Goal: Task Accomplishment & Management: Complete application form

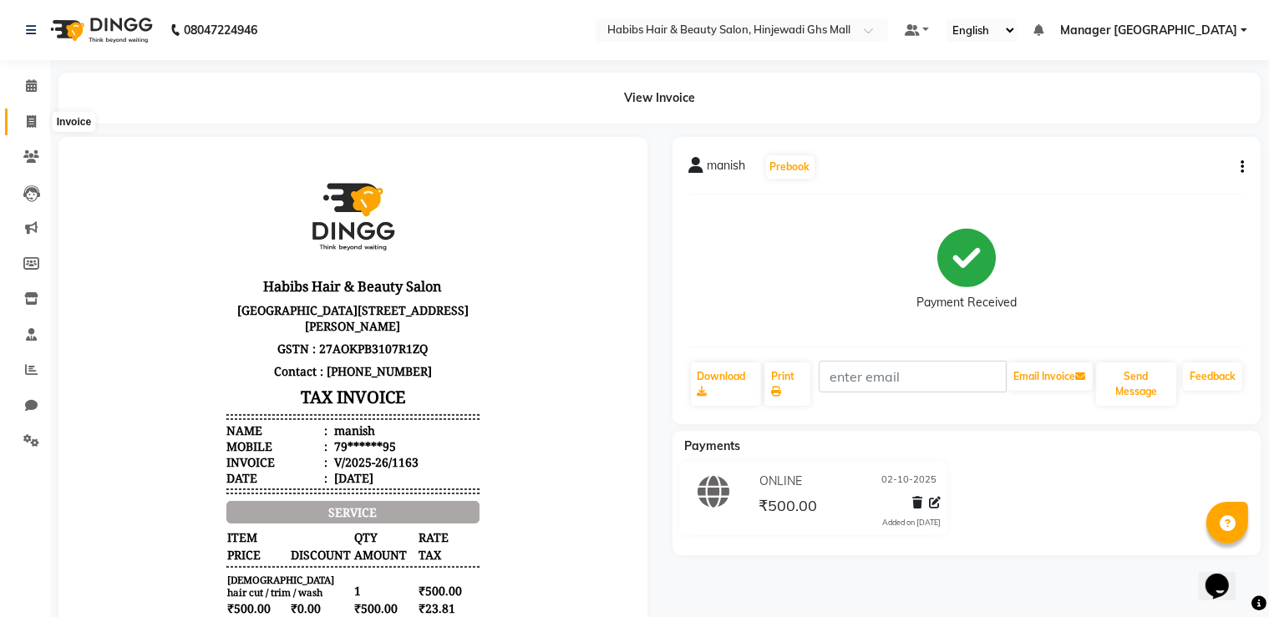
click at [40, 123] on span at bounding box center [31, 122] width 29 height 19
select select "service"
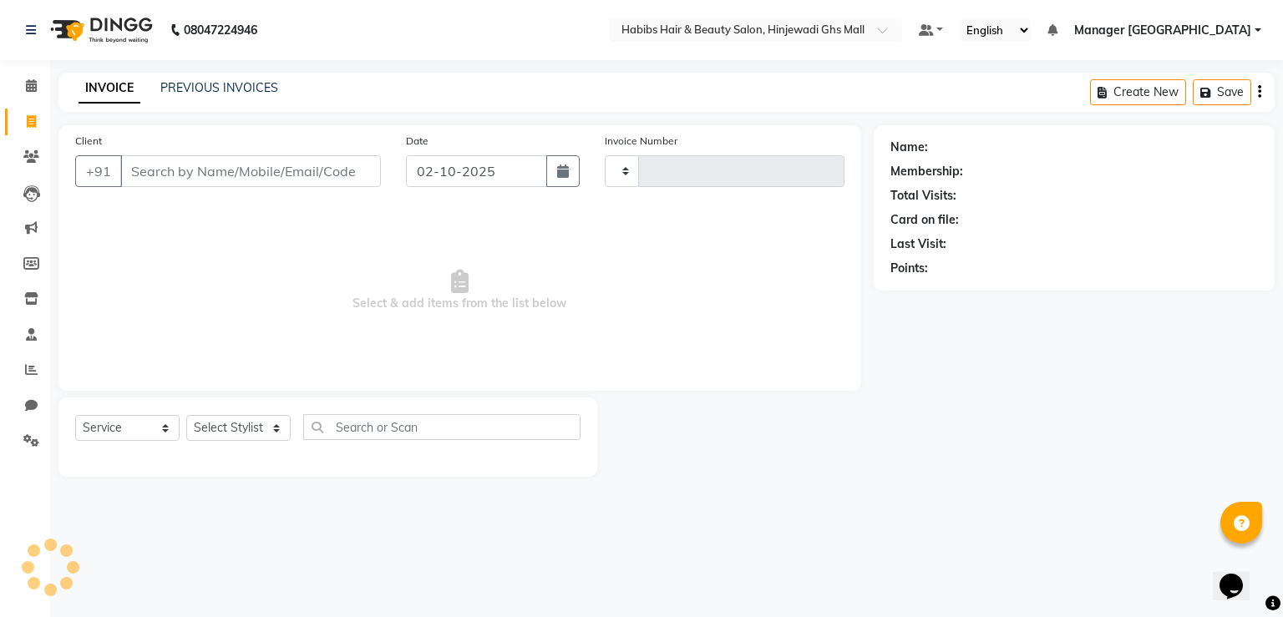
type input "1164"
select select "7463"
click at [270, 172] on input "Client" at bounding box center [250, 171] width 261 height 32
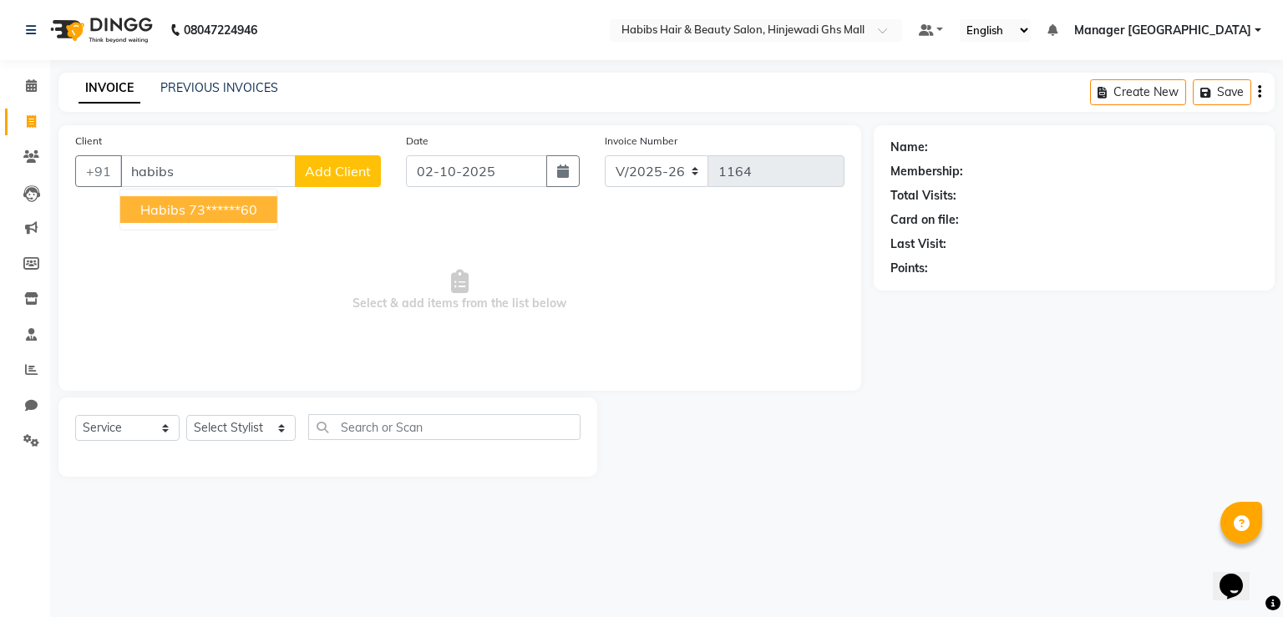
click at [184, 201] on span "habibs" at bounding box center [162, 209] width 45 height 17
type input "73******60"
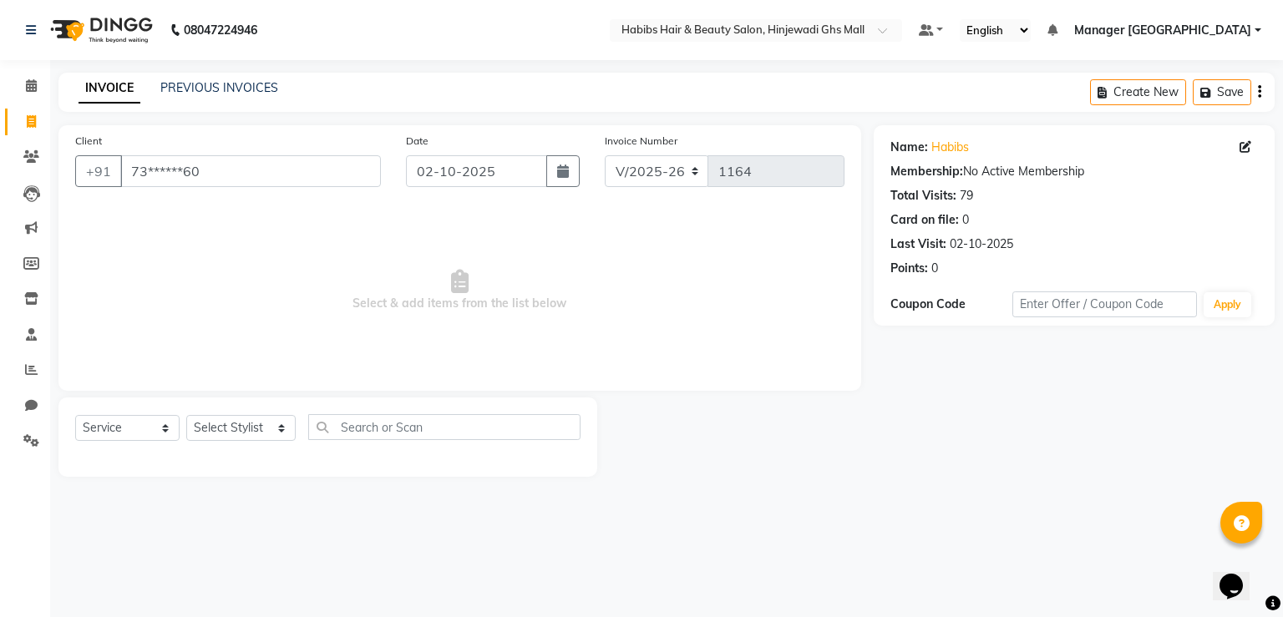
click at [234, 444] on div "Select Service Product Membership Package Voucher Prepaid Gift Card Select Styl…" at bounding box center [327, 433] width 505 height 39
click at [250, 425] on select "Select Stylist GAURAV GURI [PERSON_NAME] Manager GHS MALL [PERSON_NAME] [PERSON…" at bounding box center [240, 428] width 109 height 26
select select "88335"
click at [186, 416] on select "Select Stylist GAURAV GURI [PERSON_NAME] Manager GHS MALL [PERSON_NAME] [PERSON…" at bounding box center [240, 428] width 109 height 26
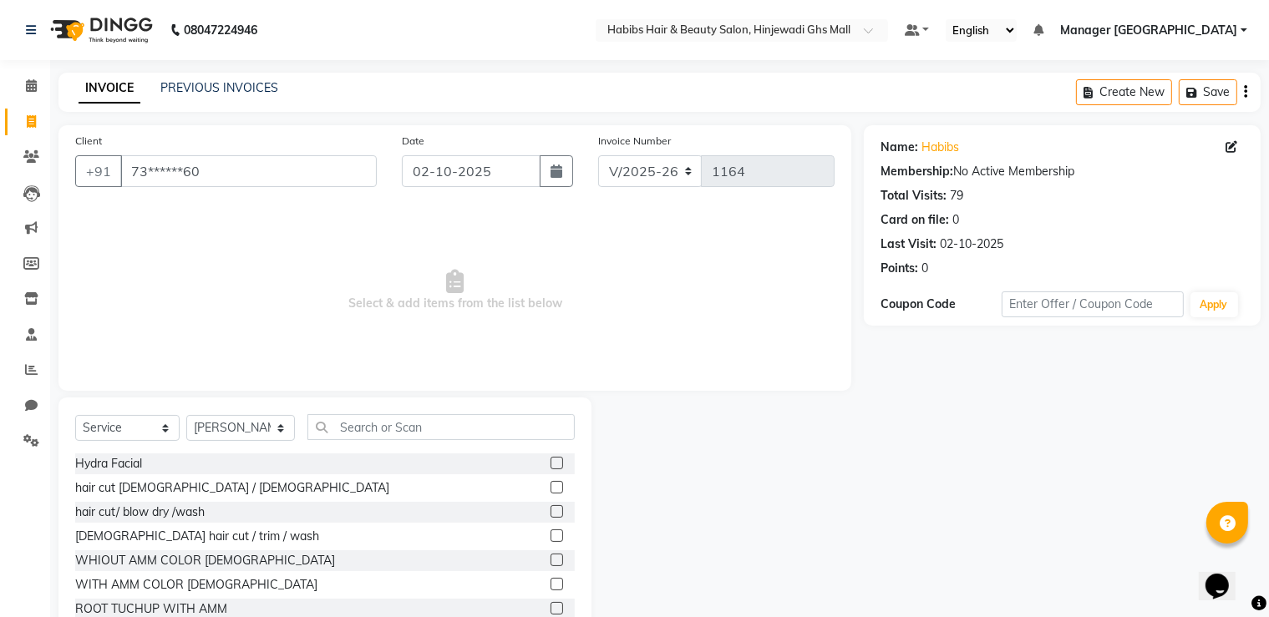
click at [551, 489] on label at bounding box center [557, 487] width 13 height 13
click at [551, 489] on input "checkbox" at bounding box center [556, 488] width 11 height 11
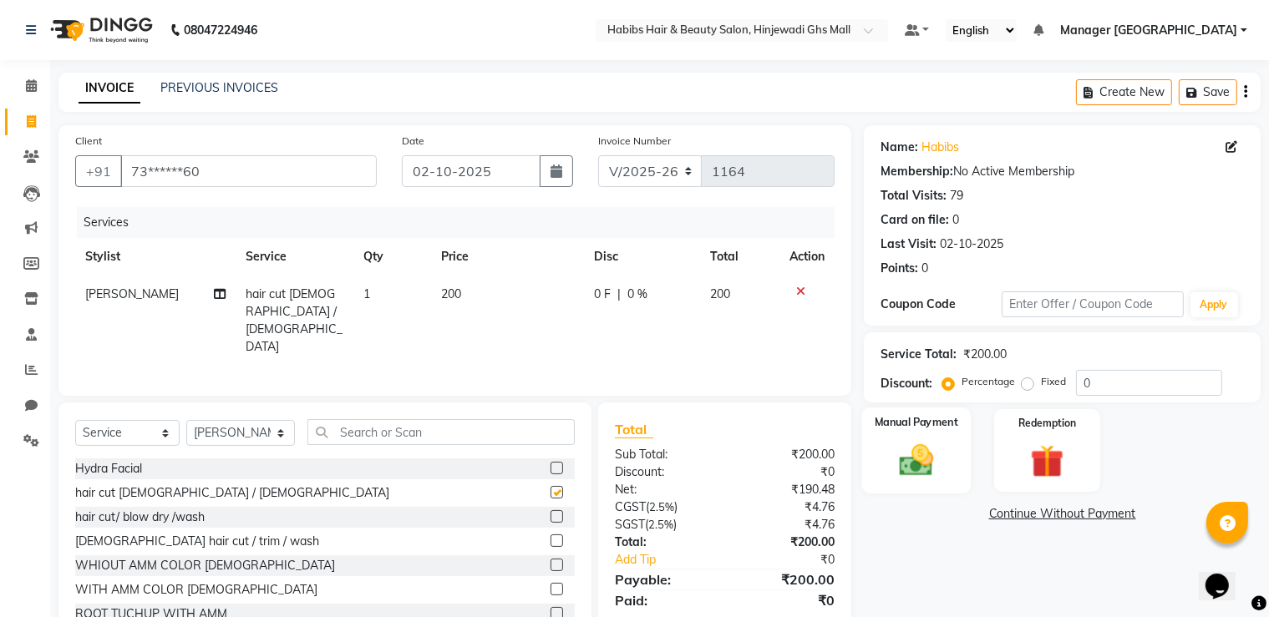
checkbox input "false"
drag, startPoint x: 922, startPoint y: 479, endPoint x: 1010, endPoint y: 492, distance: 89.6
click at [922, 479] on img at bounding box center [917, 460] width 54 height 38
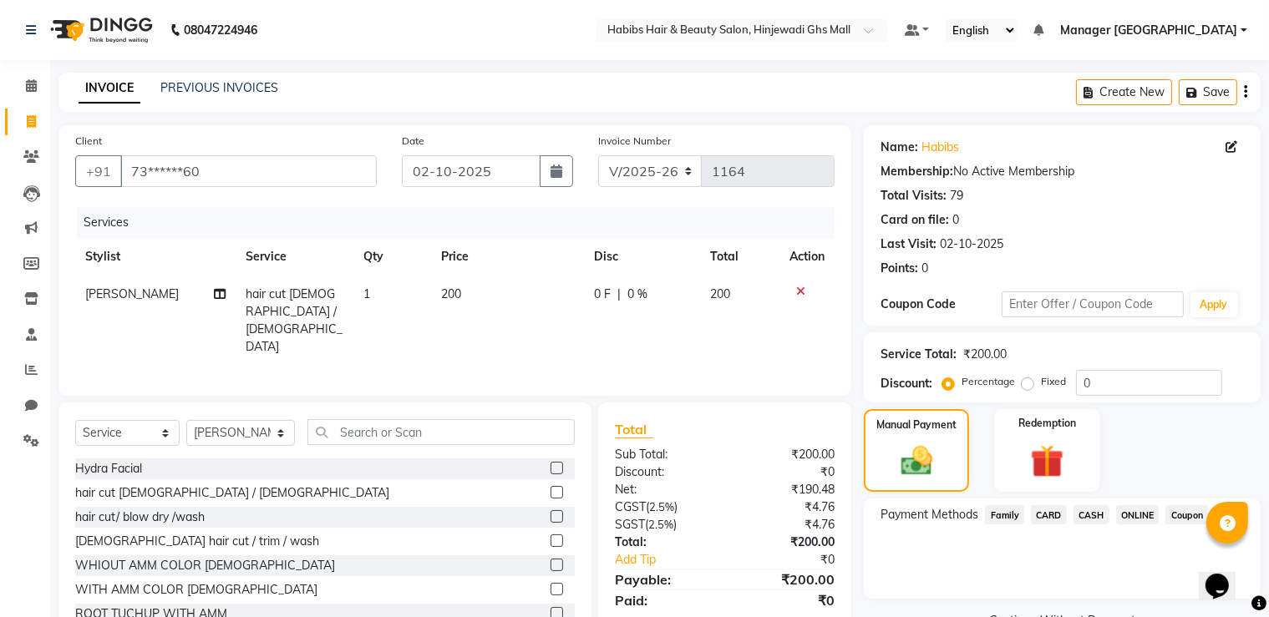
click at [1140, 507] on span "ONLINE" at bounding box center [1137, 514] width 43 height 19
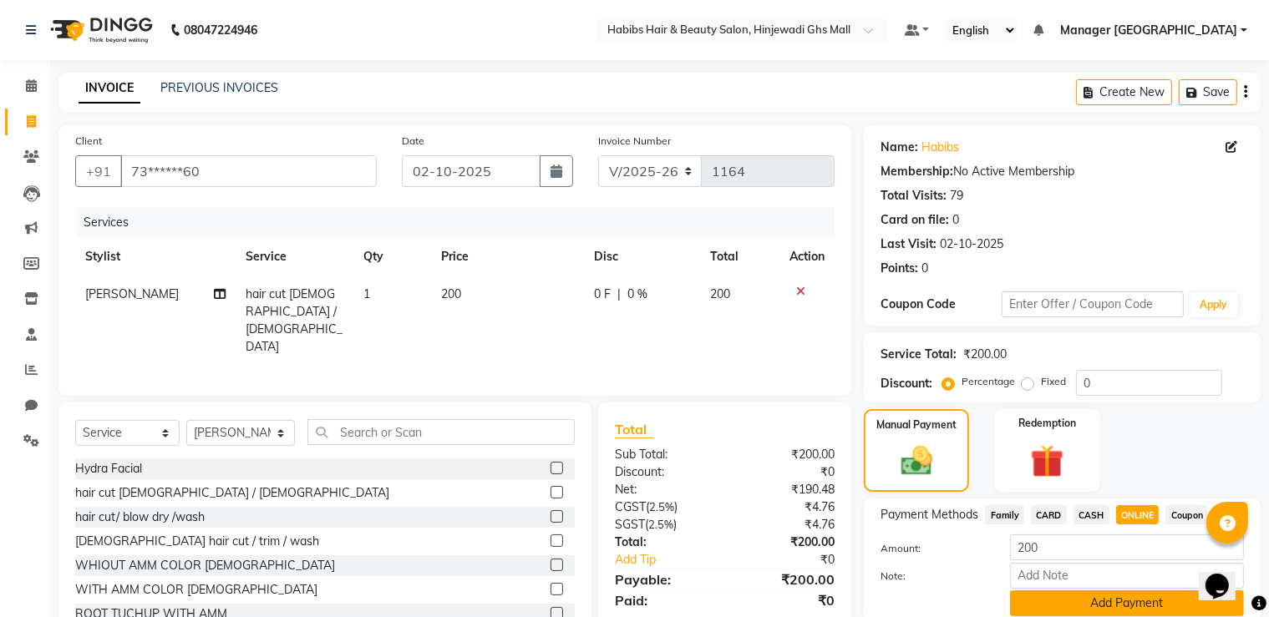
click at [1074, 615] on button "Add Payment" at bounding box center [1127, 604] width 234 height 26
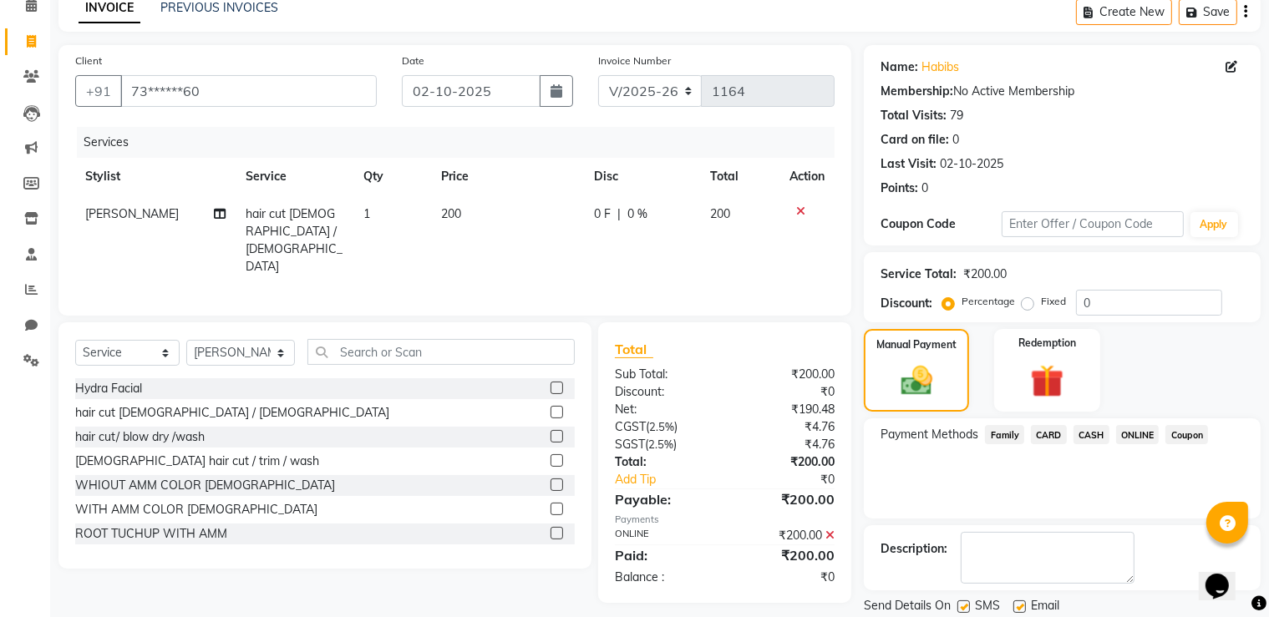
scroll to position [135, 0]
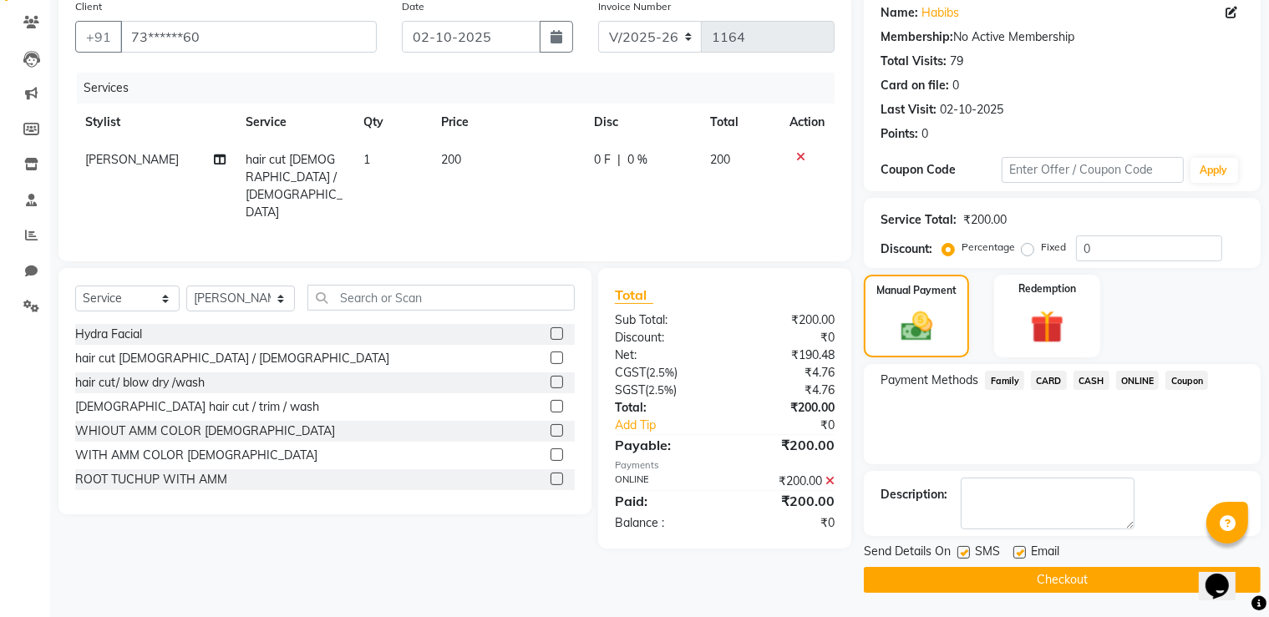
click at [1073, 584] on button "Checkout" at bounding box center [1062, 580] width 397 height 26
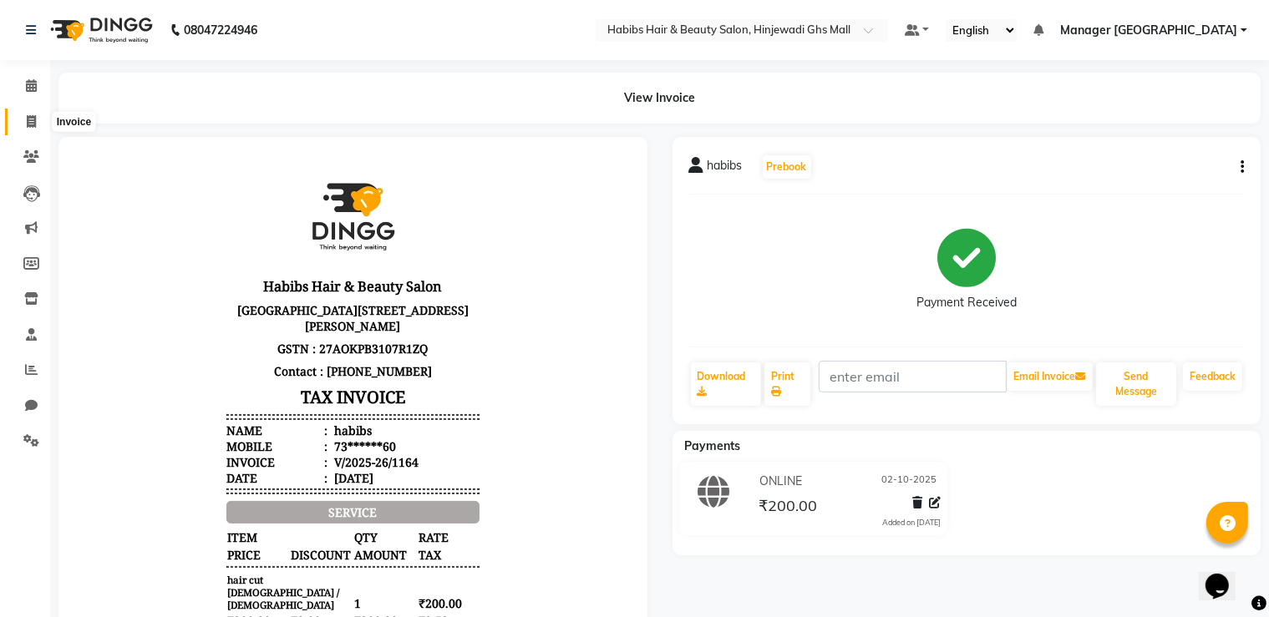
click at [44, 113] on span at bounding box center [31, 122] width 29 height 19
select select "service"
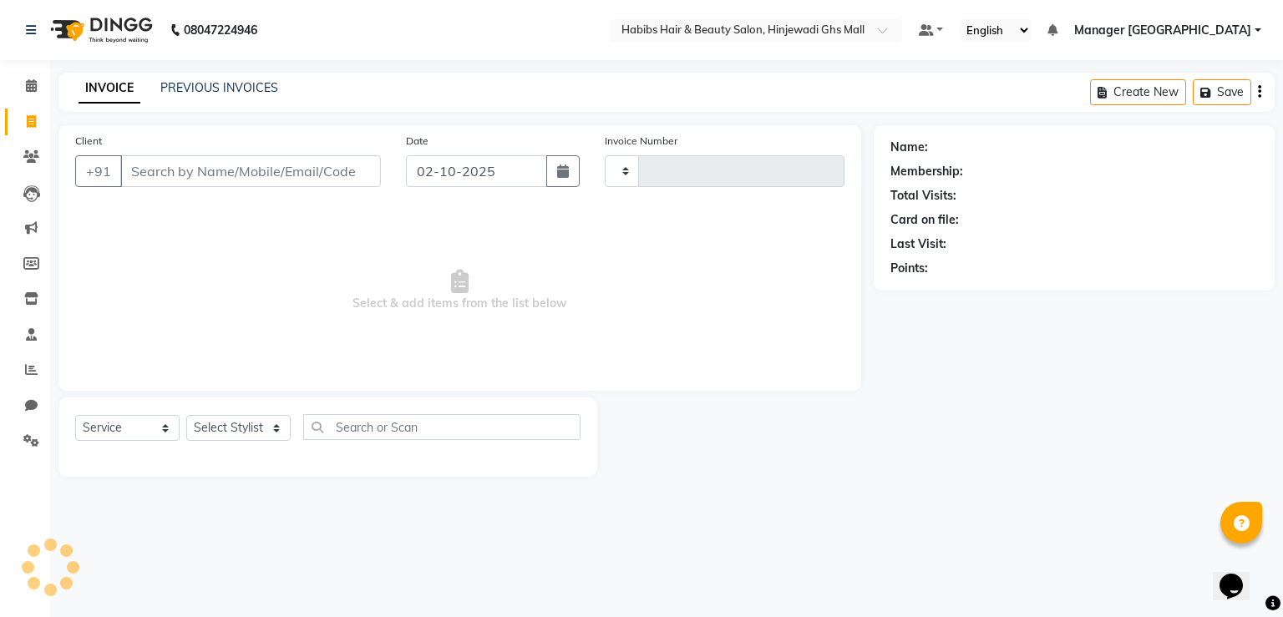
type input "1165"
select select "7463"
click at [284, 173] on input "Client" at bounding box center [250, 171] width 261 height 32
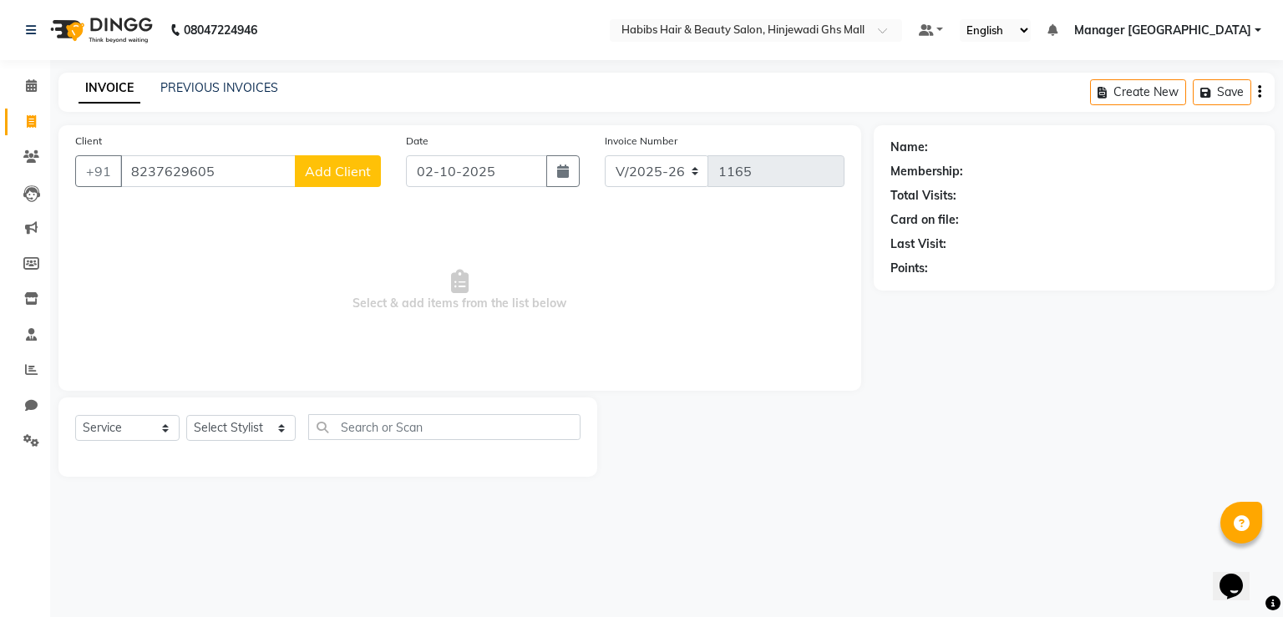
type input "8237629605"
click at [347, 162] on button "Add Client" at bounding box center [338, 171] width 86 height 32
select select "22"
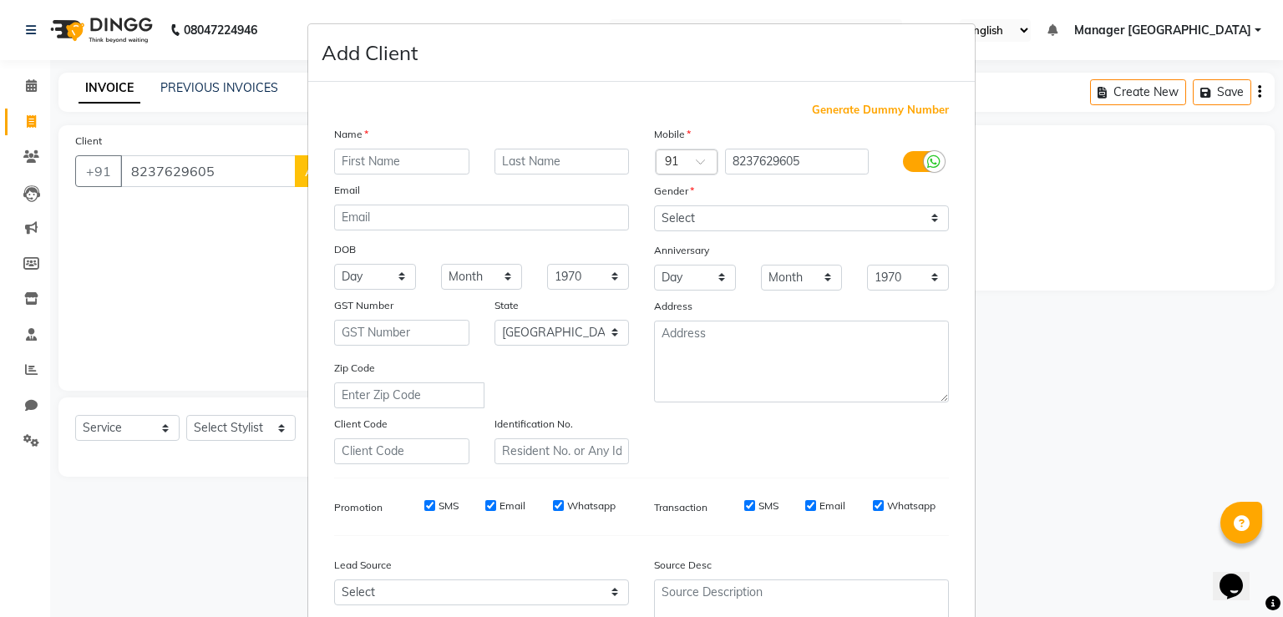
click at [348, 164] on input "text" at bounding box center [401, 162] width 135 height 26
type input "[PERSON_NAME]"
drag, startPoint x: 863, startPoint y: 219, endPoint x: 843, endPoint y: 231, distance: 23.2
click at [862, 220] on select "Select [DEMOGRAPHIC_DATA] [DEMOGRAPHIC_DATA] Other Prefer Not To Say" at bounding box center [801, 219] width 295 height 26
select select "[DEMOGRAPHIC_DATA]"
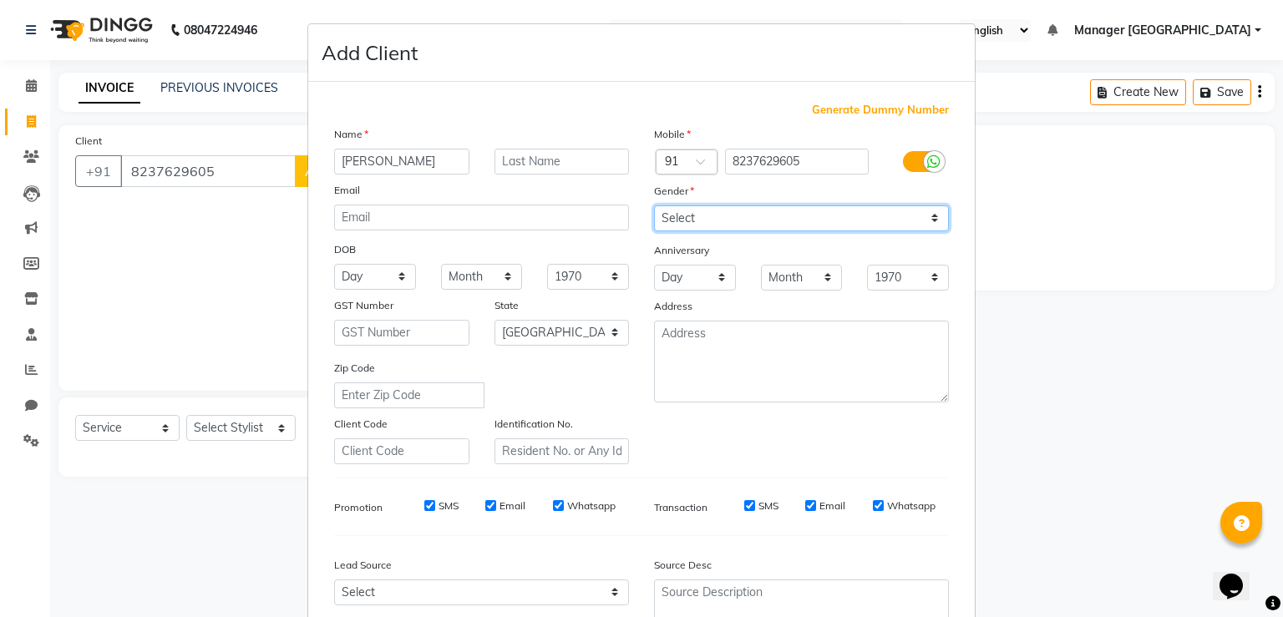
click at [654, 206] on select "Select [DEMOGRAPHIC_DATA] [DEMOGRAPHIC_DATA] Other Prefer Not To Say" at bounding box center [801, 219] width 295 height 26
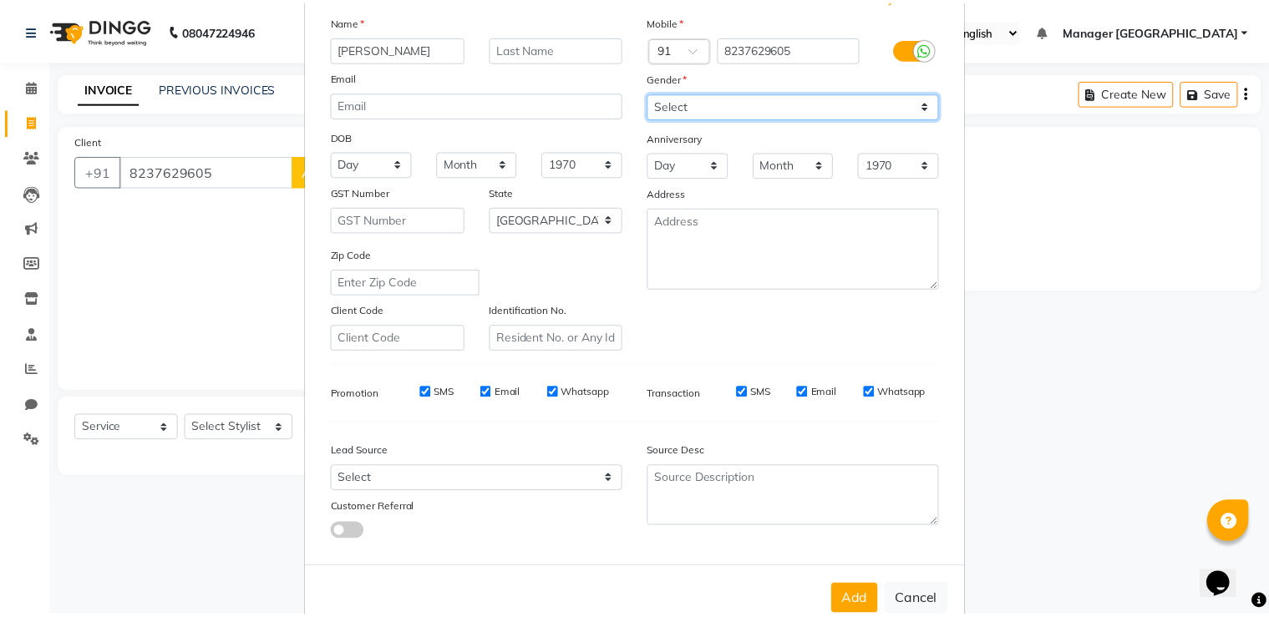
scroll to position [161, 0]
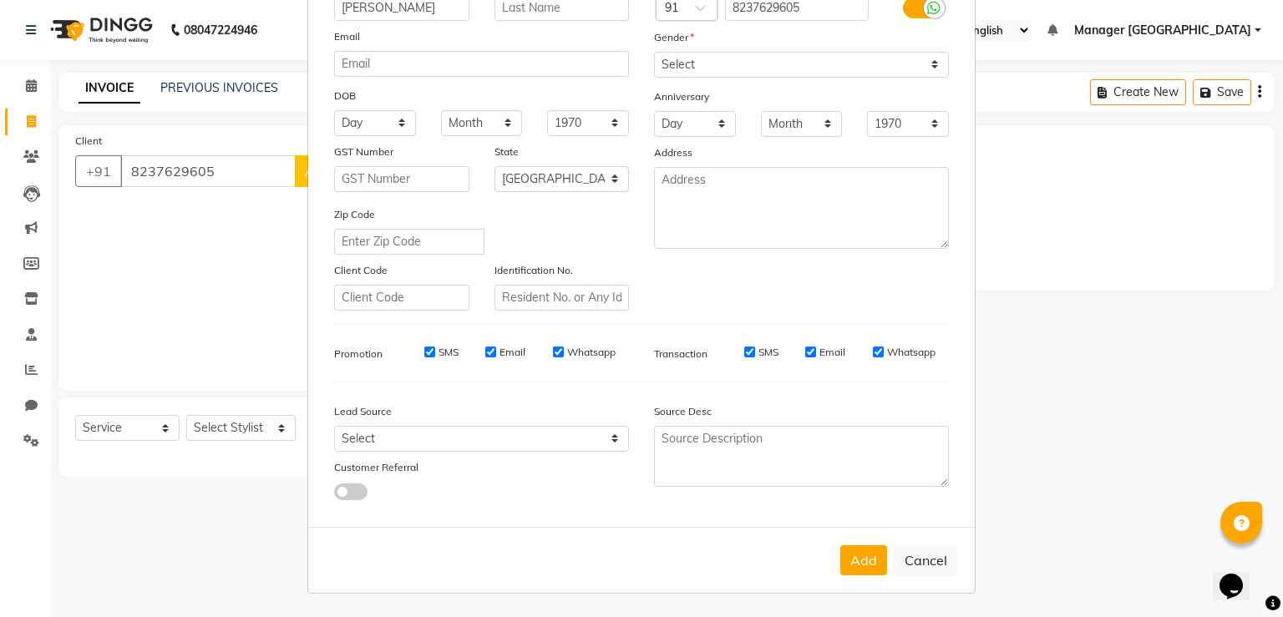
click at [865, 570] on button "Add" at bounding box center [864, 561] width 47 height 30
type input "82******05"
select select
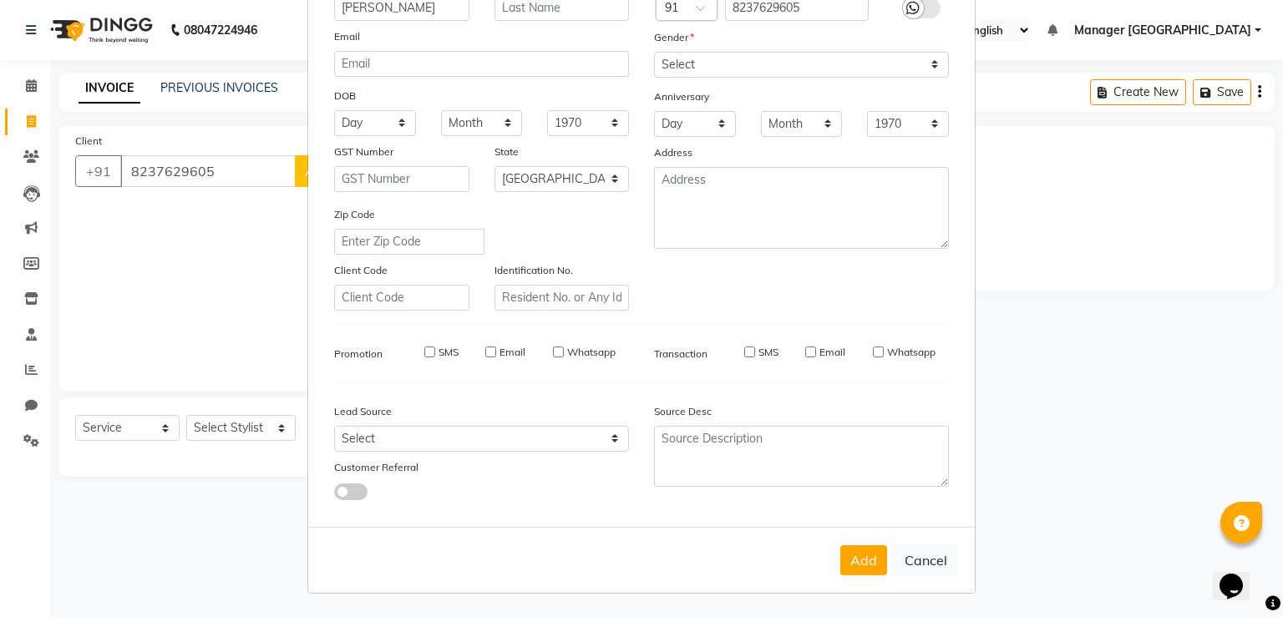
select select "null"
select select
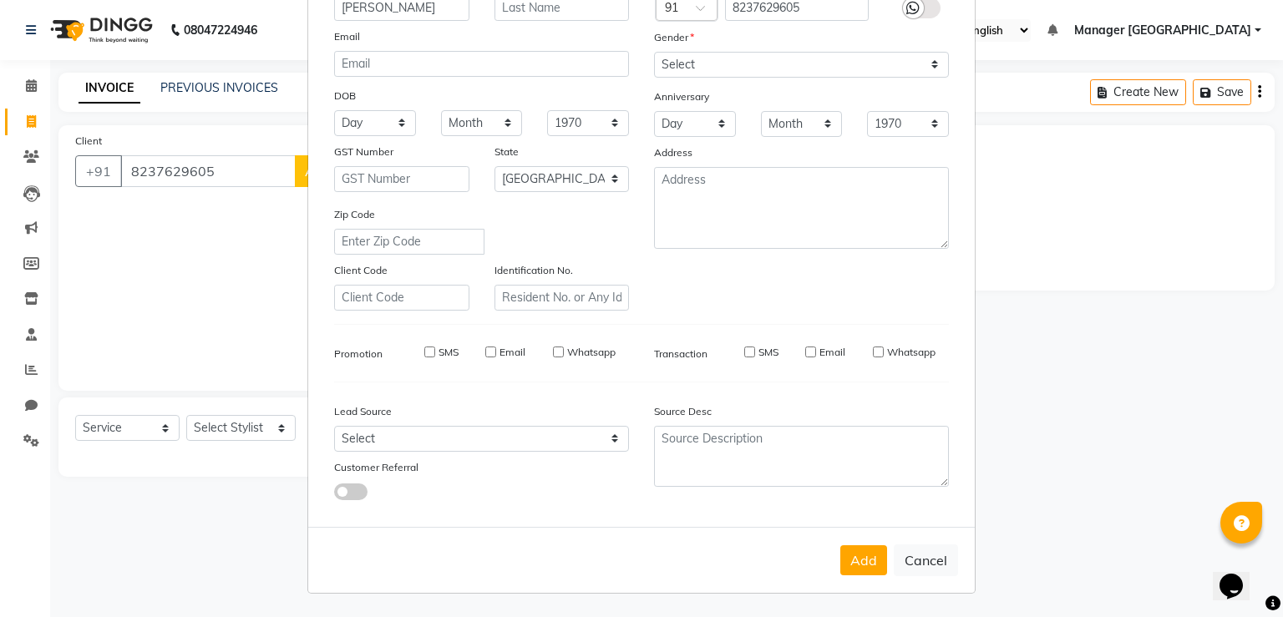
checkbox input "false"
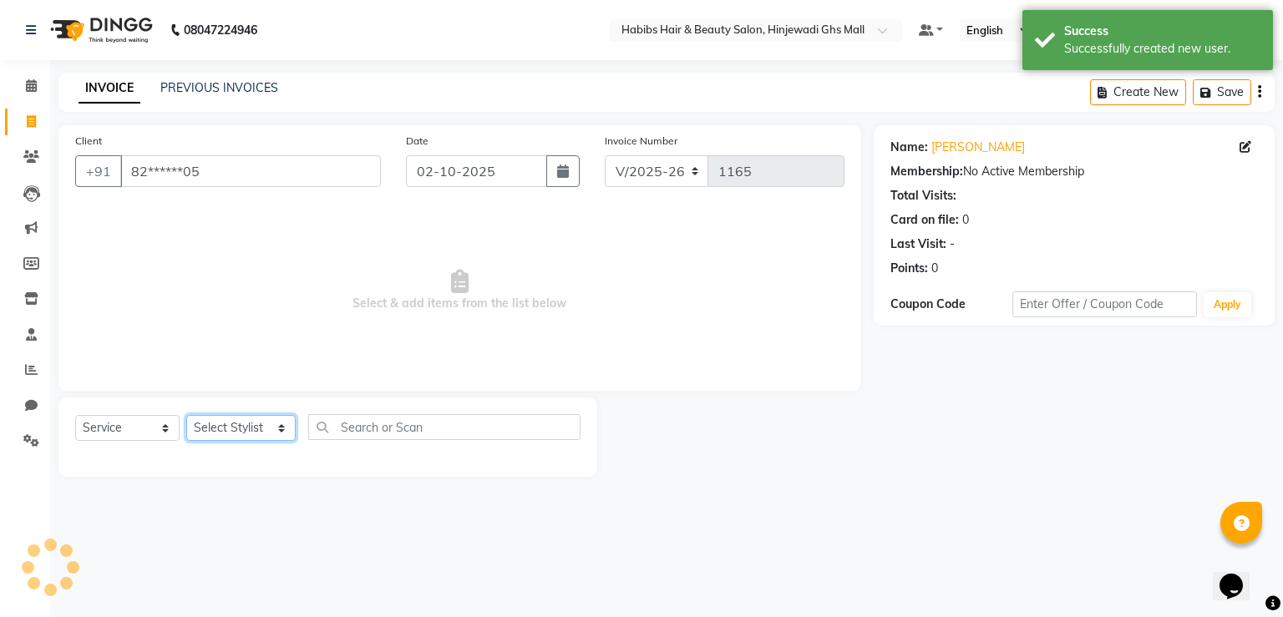
click at [251, 437] on select "Select Stylist GAURAV GURI [PERSON_NAME] Manager GHS MALL [PERSON_NAME] [PERSON…" at bounding box center [240, 428] width 109 height 26
select select "70585"
click at [186, 416] on select "Select Stylist GAURAV GURI [PERSON_NAME] Manager GHS MALL [PERSON_NAME] [PERSON…" at bounding box center [240, 428] width 109 height 26
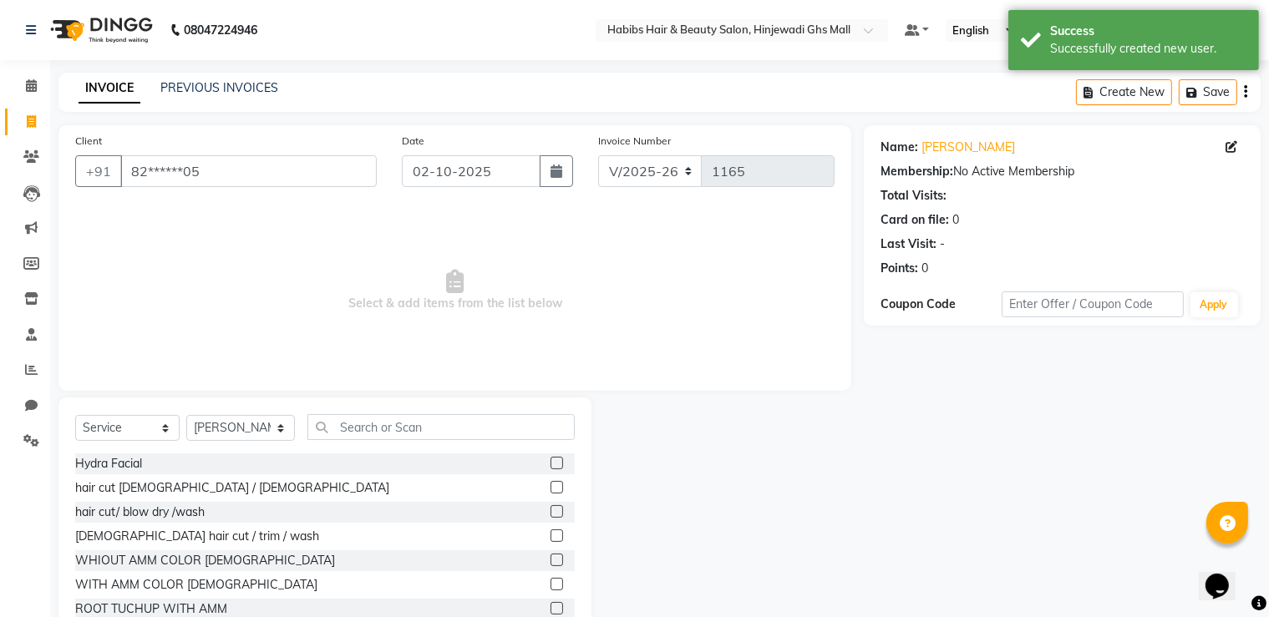
drag, startPoint x: 543, startPoint y: 490, endPoint x: 596, endPoint y: 490, distance: 52.6
click at [551, 490] on label at bounding box center [557, 487] width 13 height 13
click at [551, 490] on input "checkbox" at bounding box center [556, 488] width 11 height 11
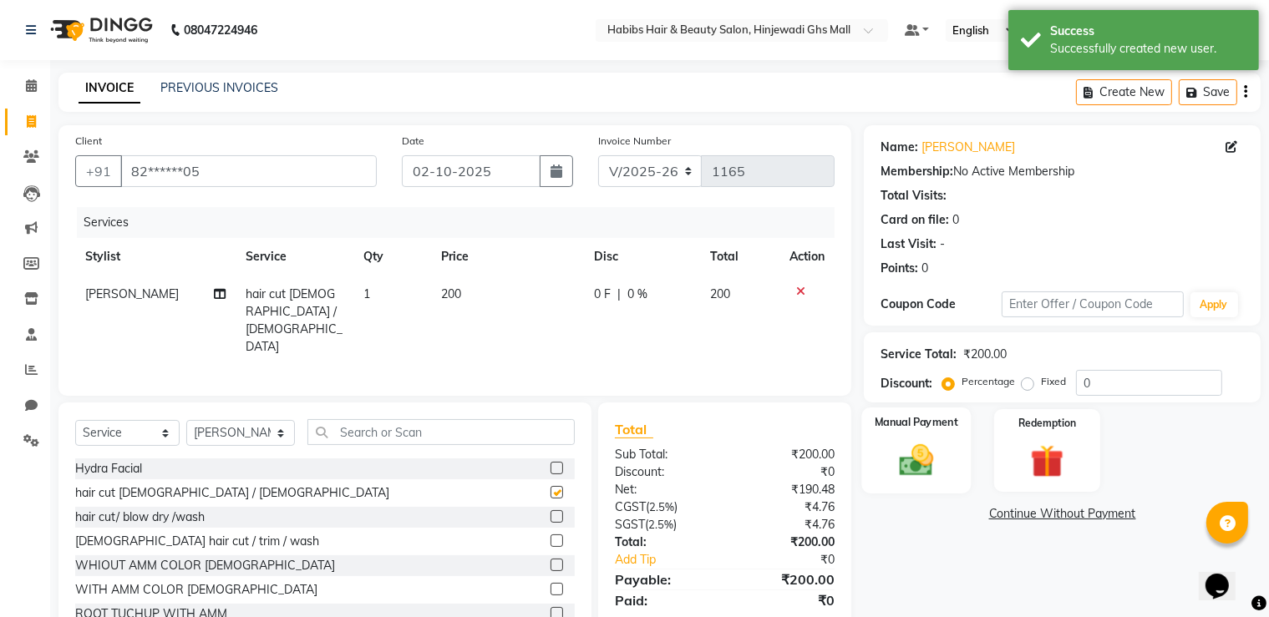
checkbox input "false"
click at [996, 462] on div "Redemption" at bounding box center [1047, 451] width 109 height 86
drag, startPoint x: 904, startPoint y: 483, endPoint x: 1013, endPoint y: 495, distance: 109.2
click at [916, 489] on div "Manual Payment" at bounding box center [916, 451] width 105 height 84
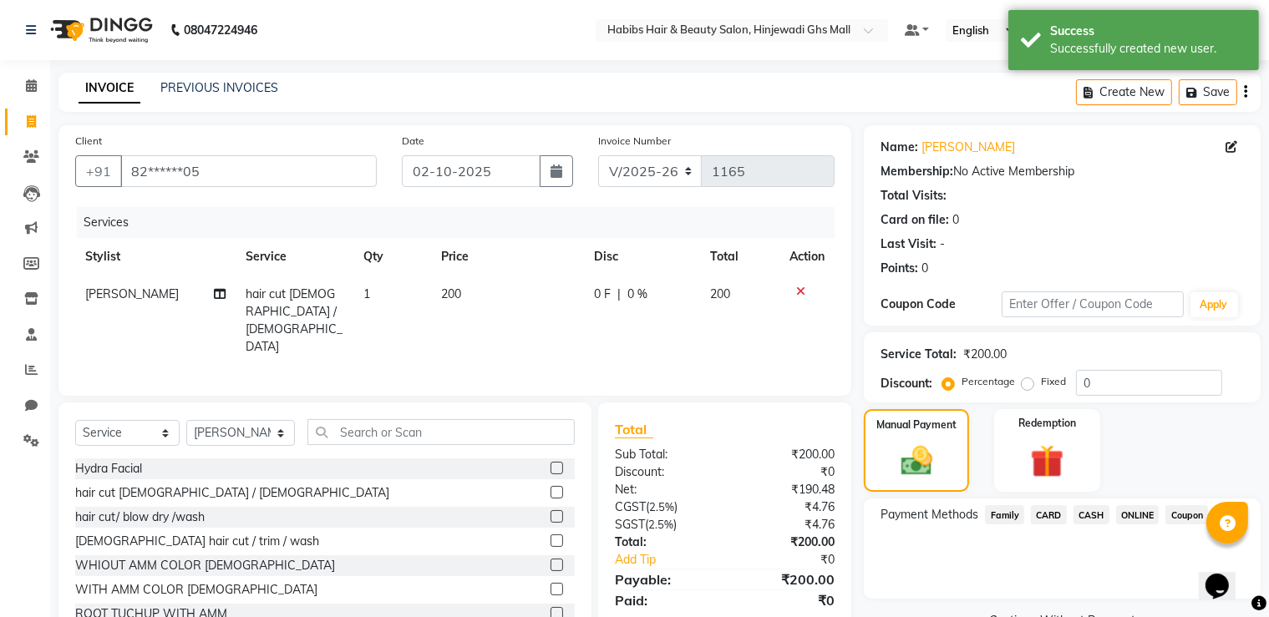
drag, startPoint x: 1085, startPoint y: 518, endPoint x: 1116, endPoint y: 525, distance: 32.4
click at [1088, 521] on span "CASH" at bounding box center [1092, 514] width 36 height 19
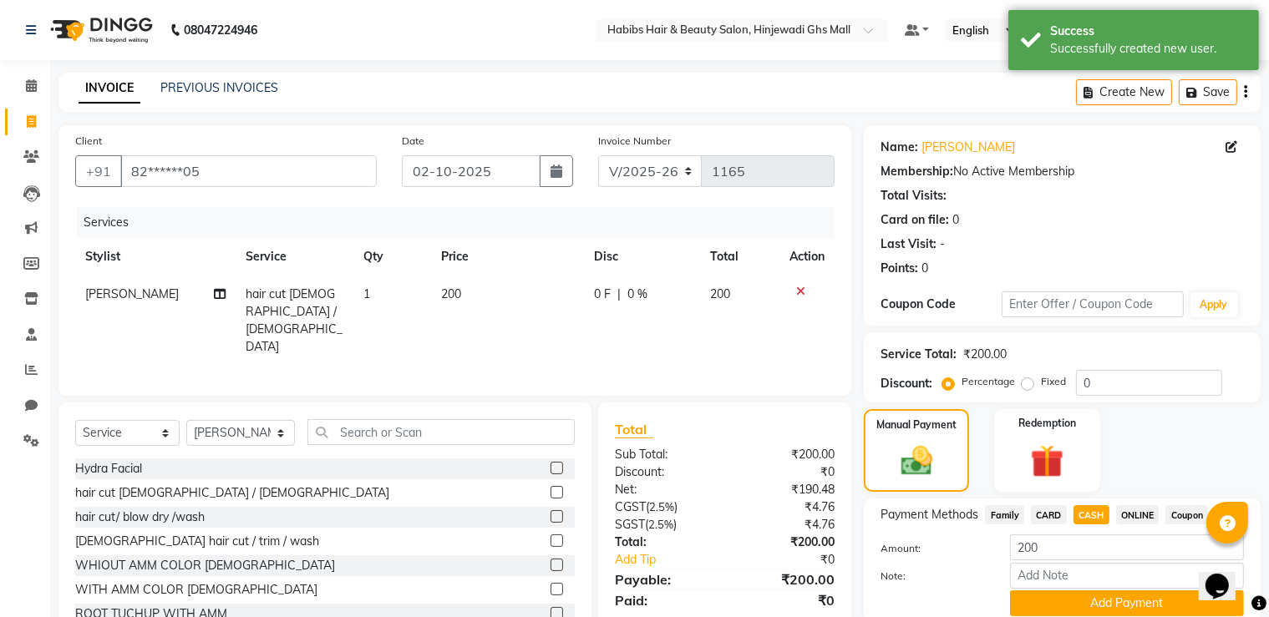
click at [1143, 518] on span "ONLINE" at bounding box center [1137, 514] width 43 height 19
click at [1127, 592] on button "Add Payment" at bounding box center [1127, 604] width 234 height 26
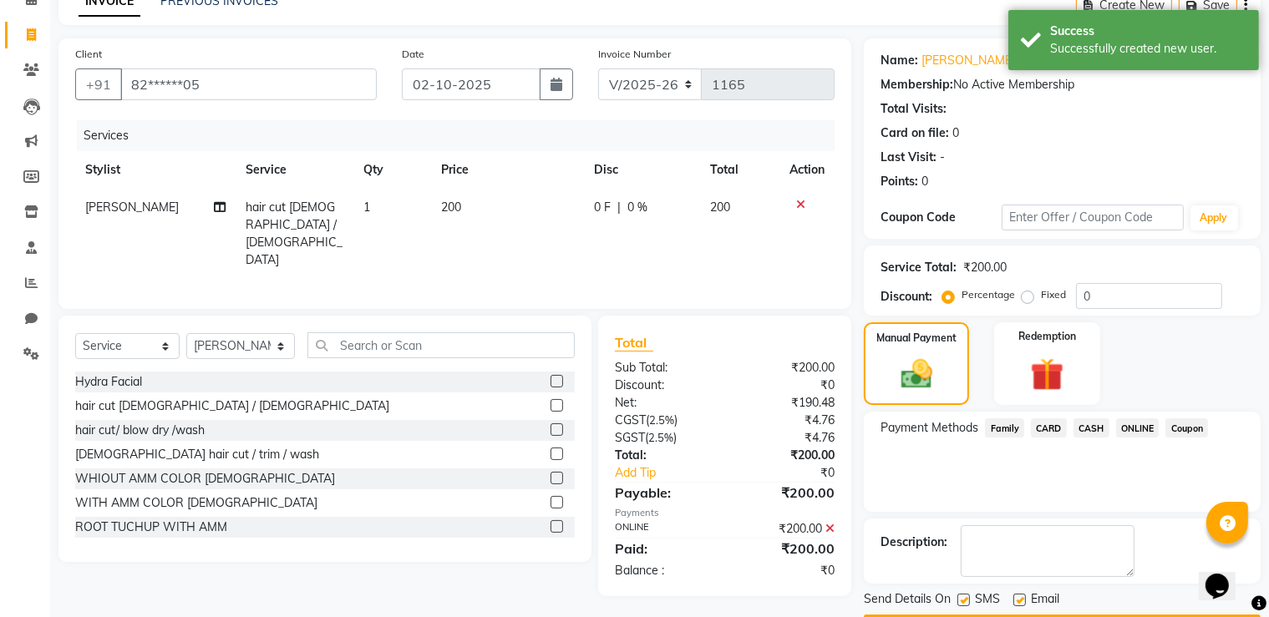
scroll to position [135, 0]
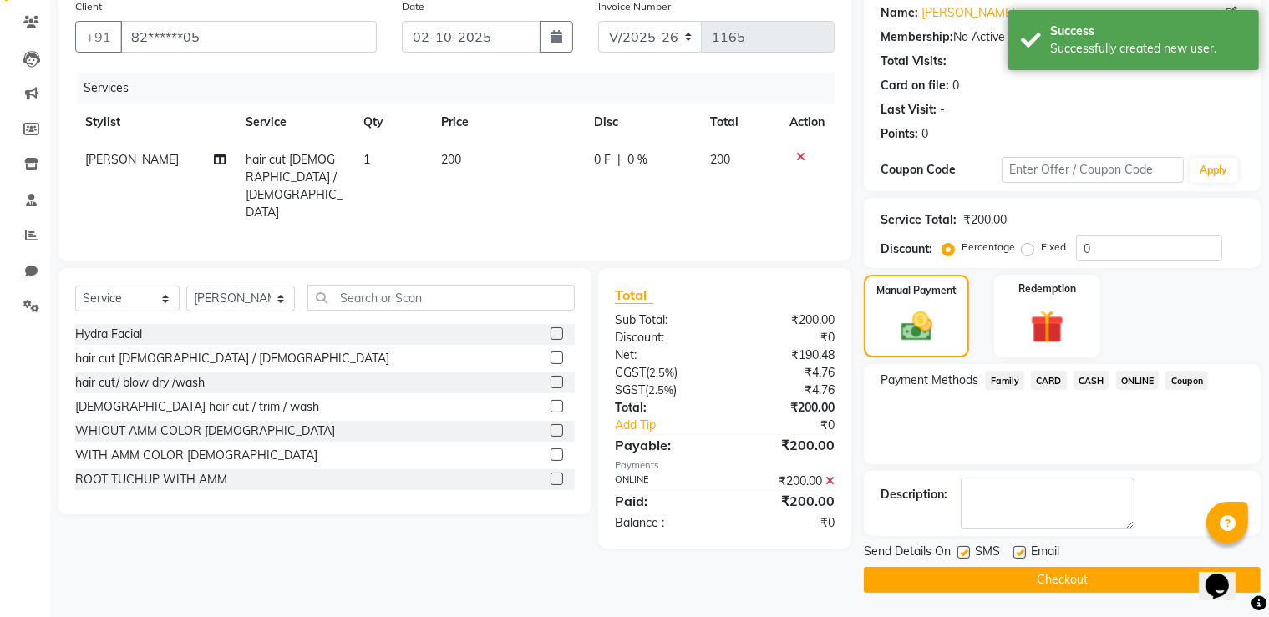
drag, startPoint x: 925, startPoint y: 579, endPoint x: 936, endPoint y: 587, distance: 13.2
click at [932, 587] on button "Checkout" at bounding box center [1062, 580] width 397 height 26
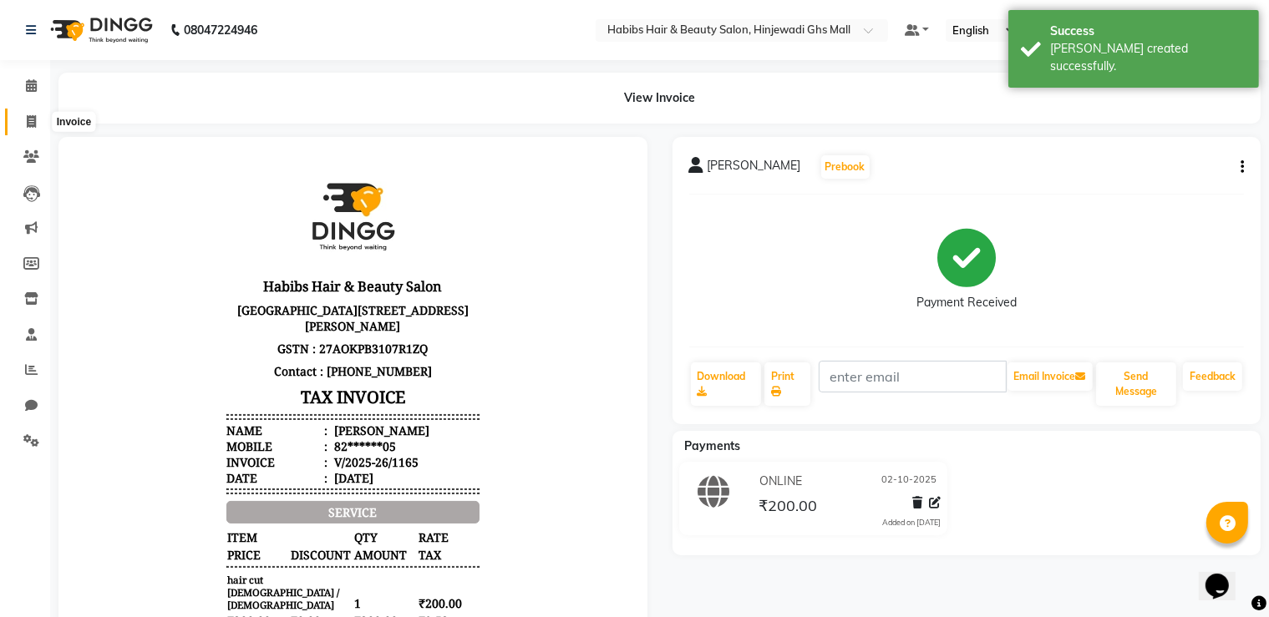
click at [36, 125] on span at bounding box center [31, 122] width 29 height 19
select select "service"
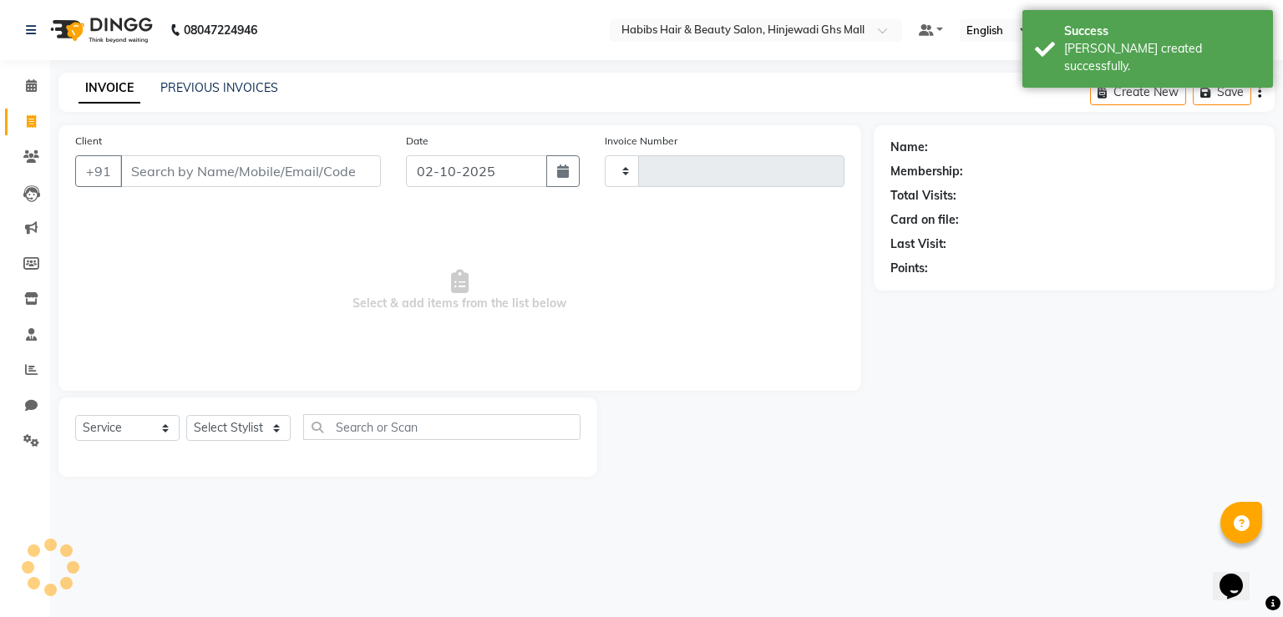
type input "1166"
select select "7463"
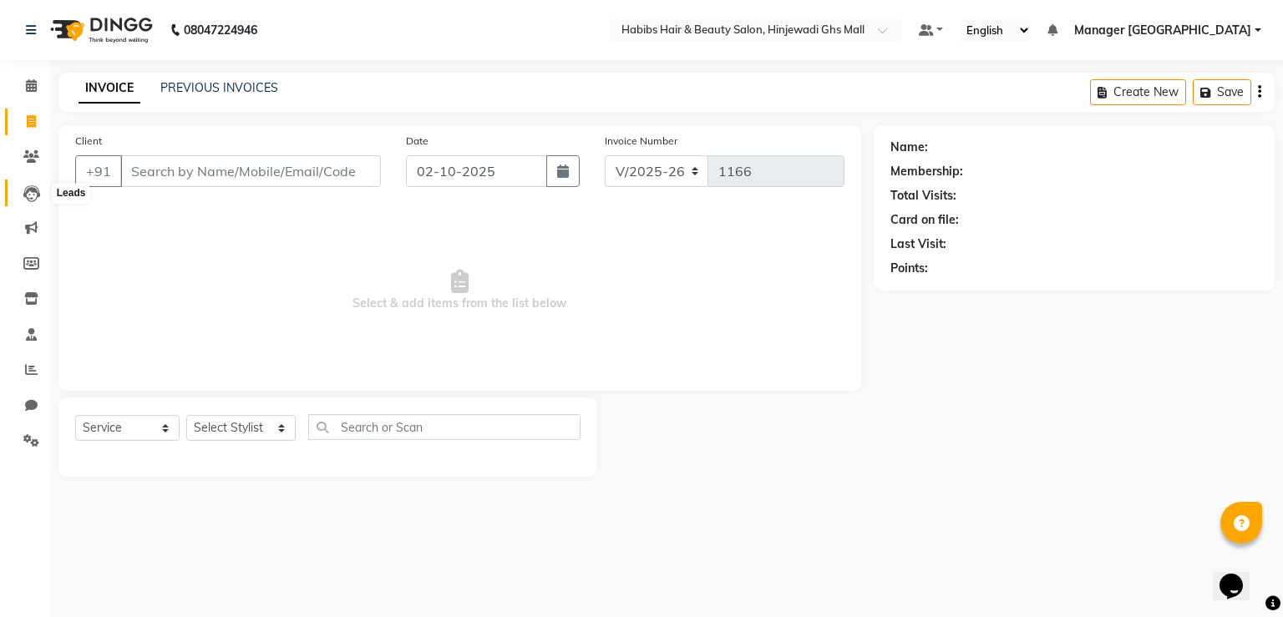
click at [38, 192] on icon at bounding box center [31, 193] width 17 height 17
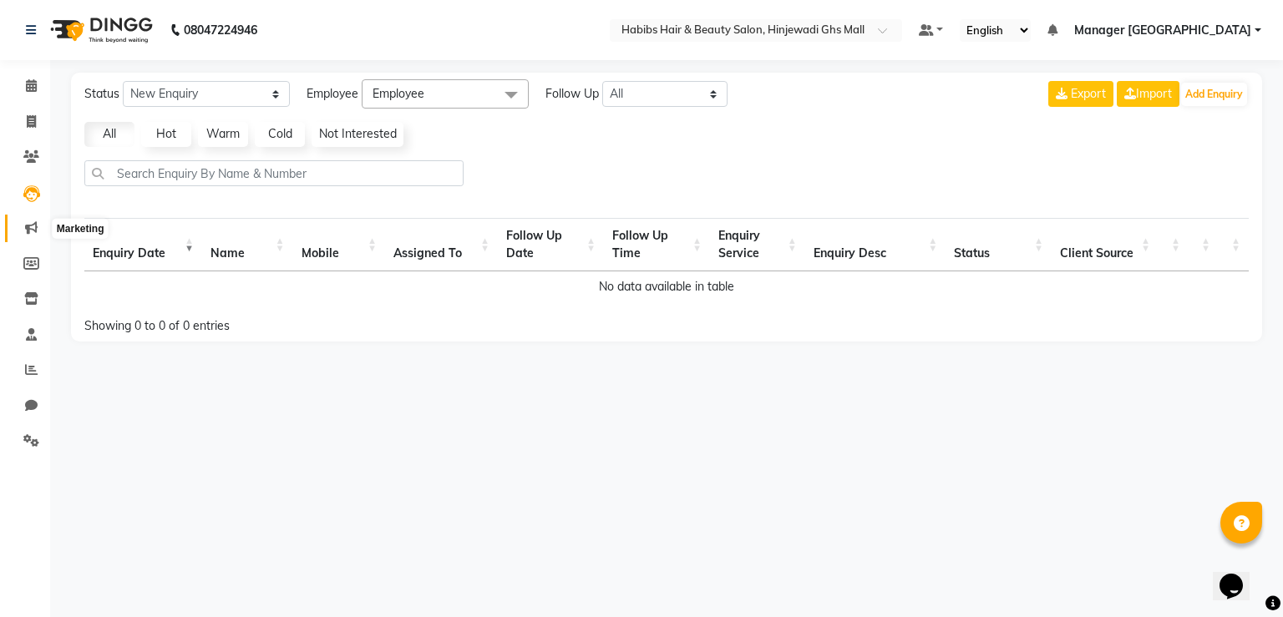
click at [28, 223] on icon at bounding box center [31, 227] width 13 height 13
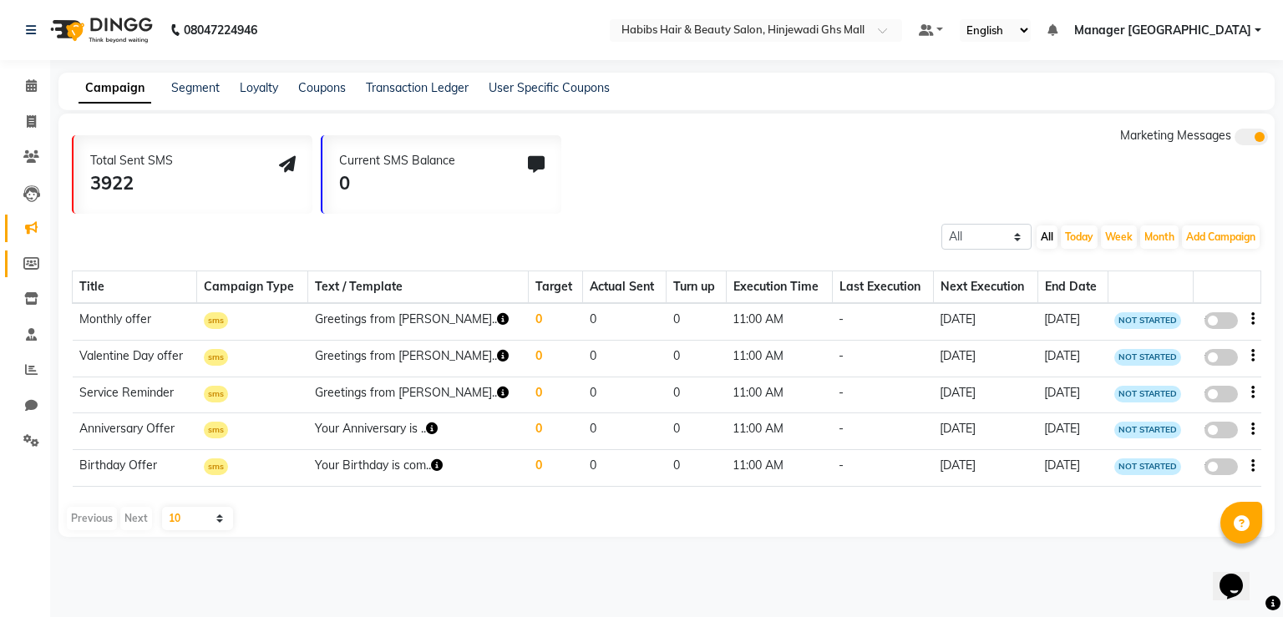
click at [20, 275] on link "Members" at bounding box center [25, 265] width 40 height 28
select select
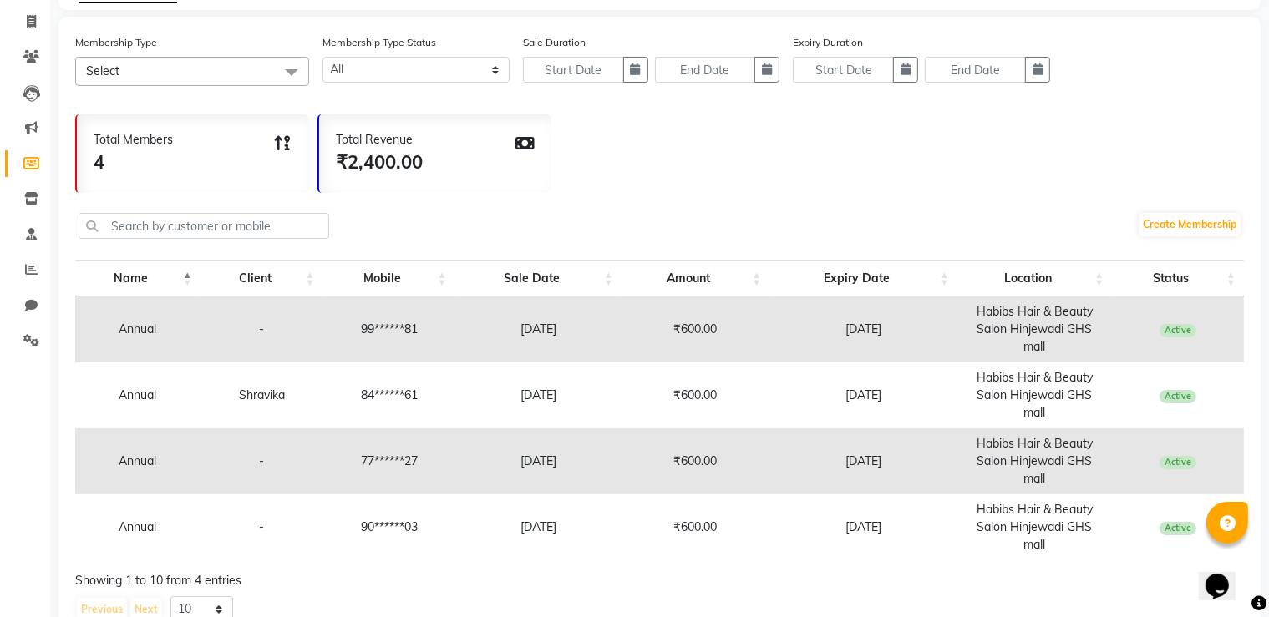
scroll to position [155, 0]
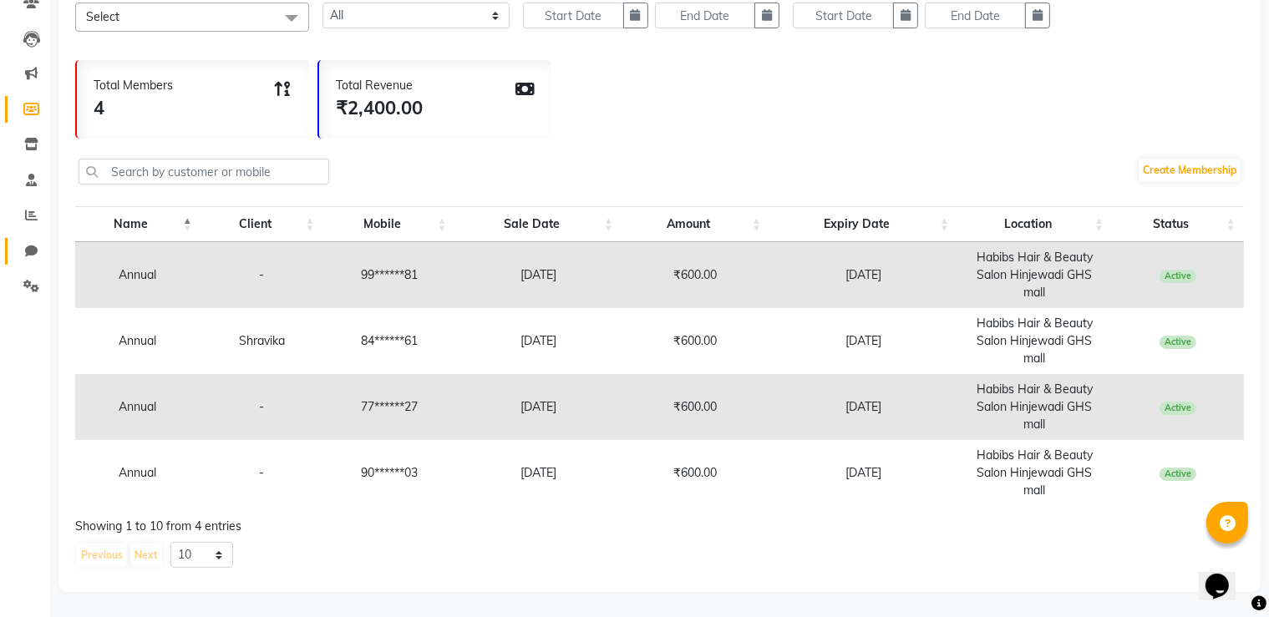
click at [14, 250] on link "Chat" at bounding box center [25, 252] width 40 height 28
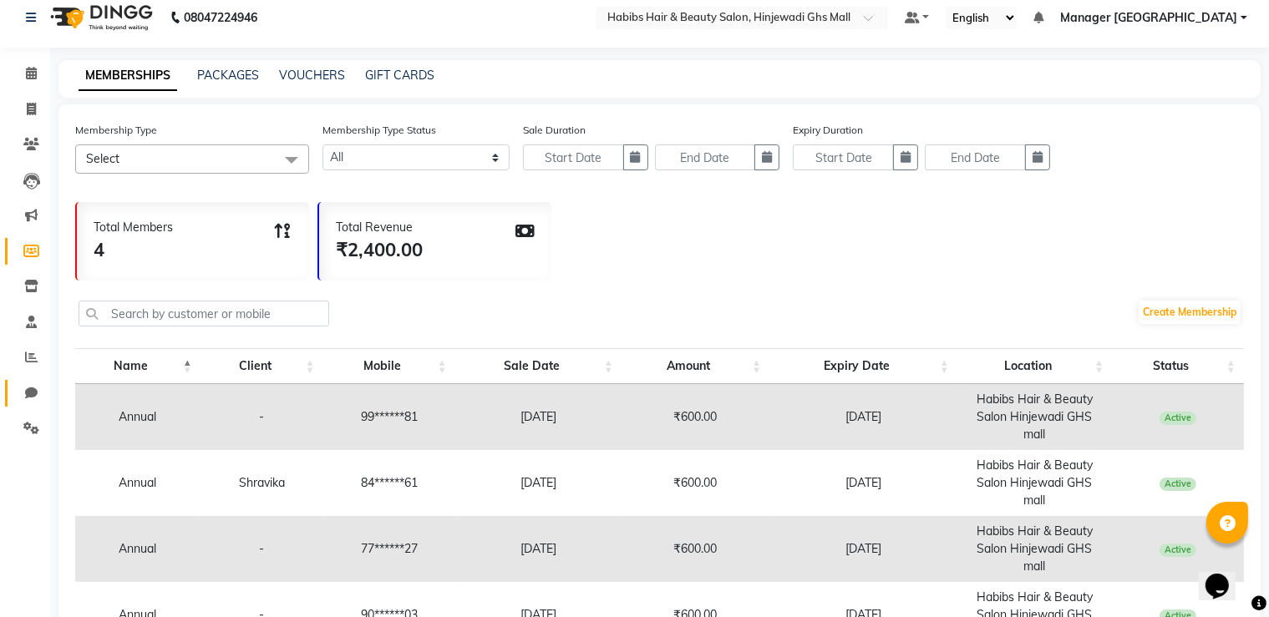
select select "100"
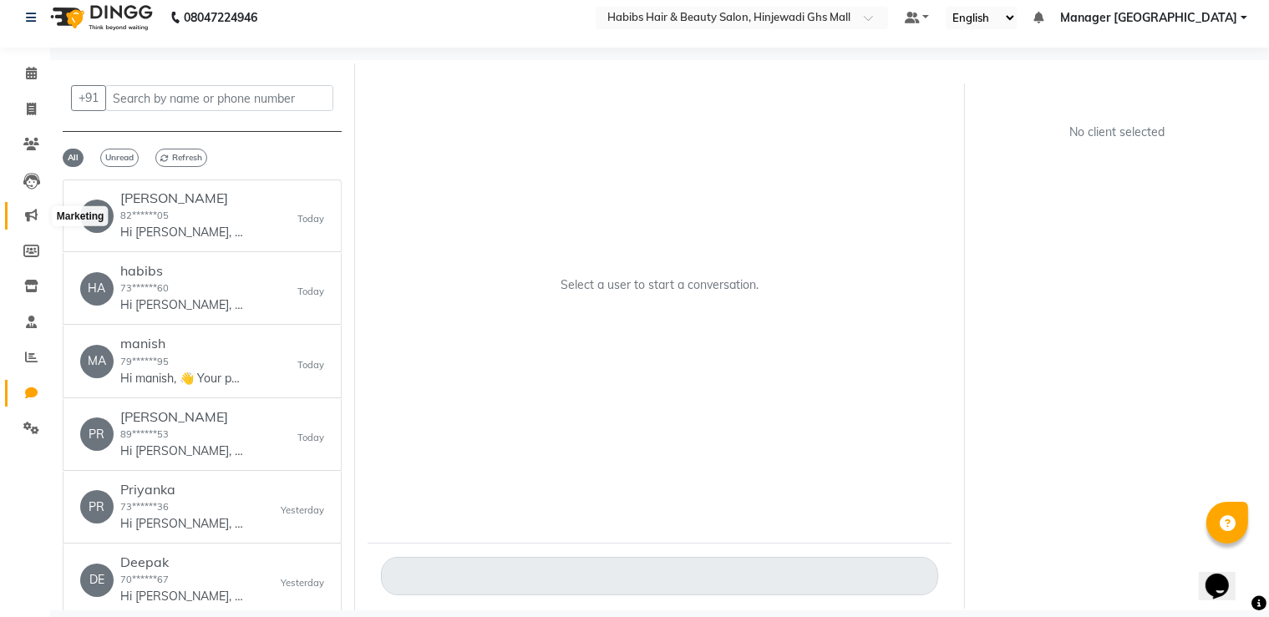
click at [26, 217] on icon at bounding box center [31, 215] width 13 height 13
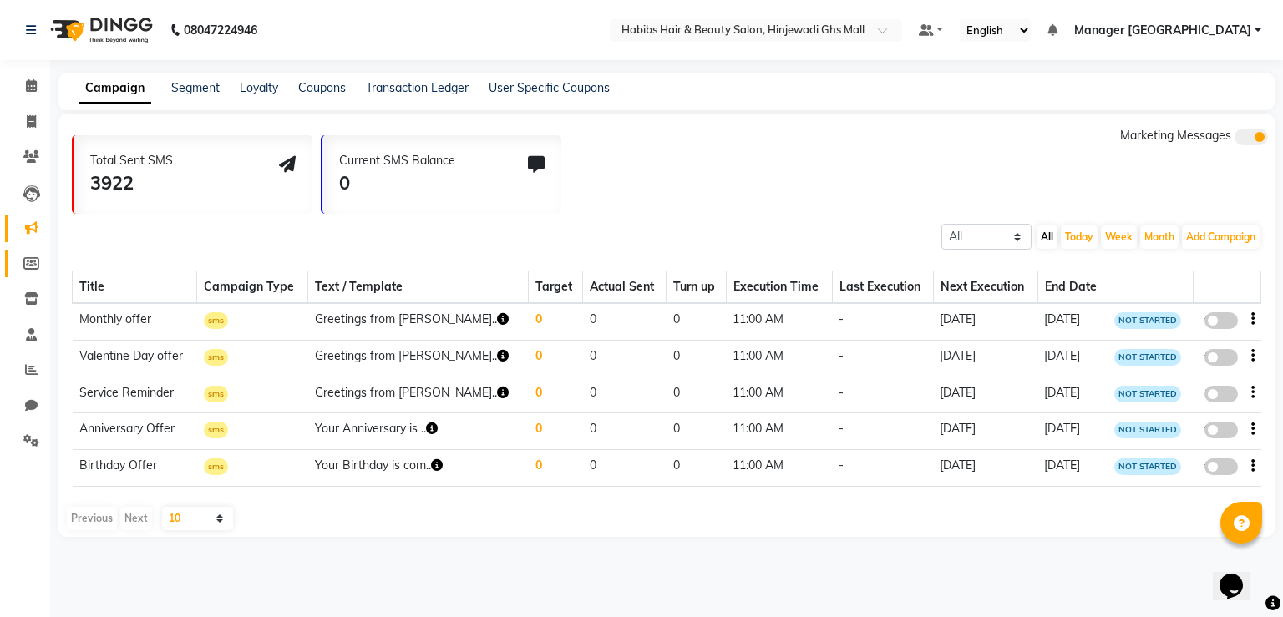
click at [30, 251] on link "Members" at bounding box center [25, 265] width 40 height 28
select select
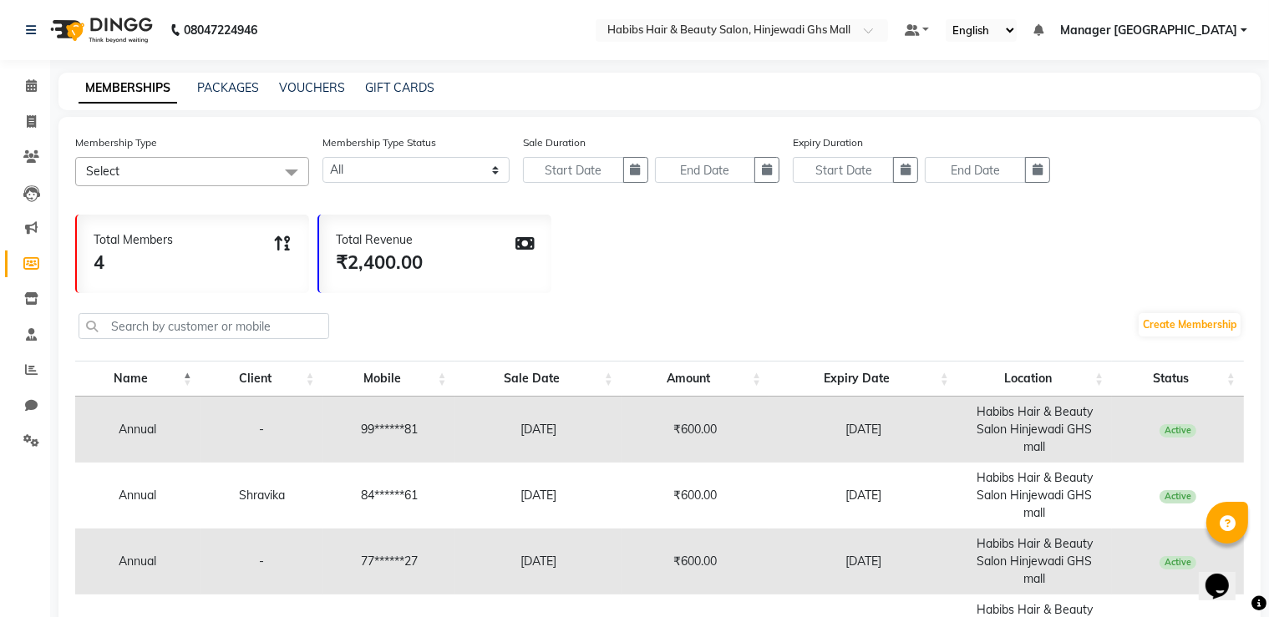
click at [30, 252] on link "Members" at bounding box center [25, 265] width 40 height 28
click at [25, 297] on icon at bounding box center [31, 298] width 14 height 13
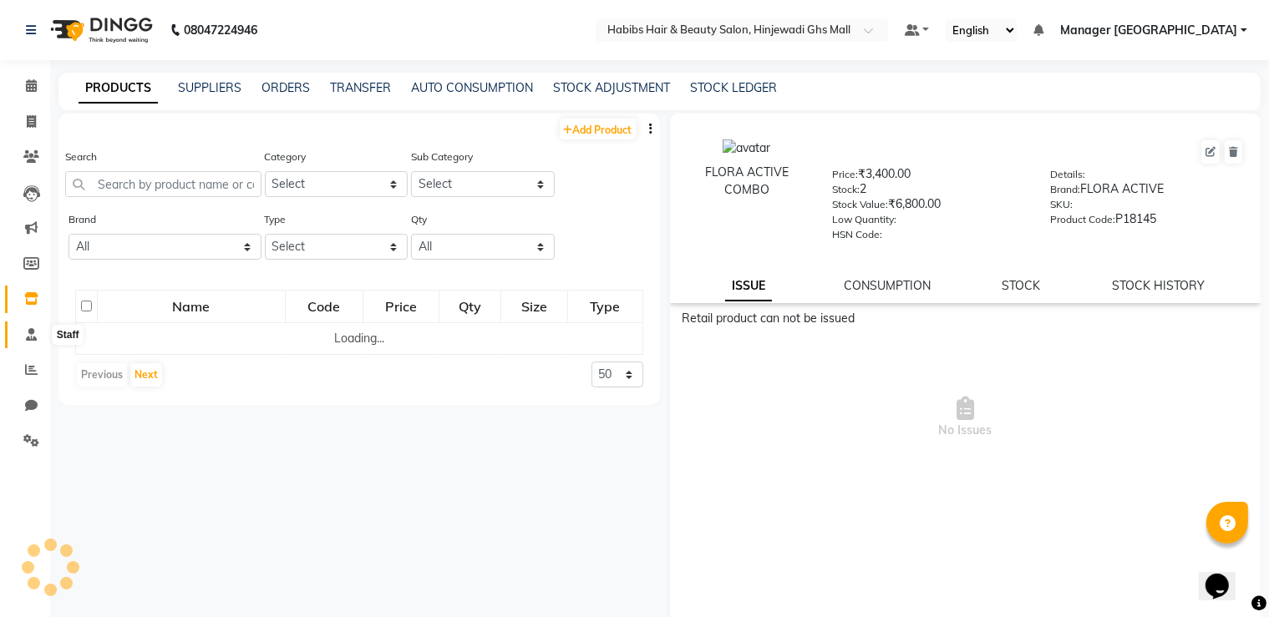
click at [44, 342] on span at bounding box center [31, 335] width 29 height 19
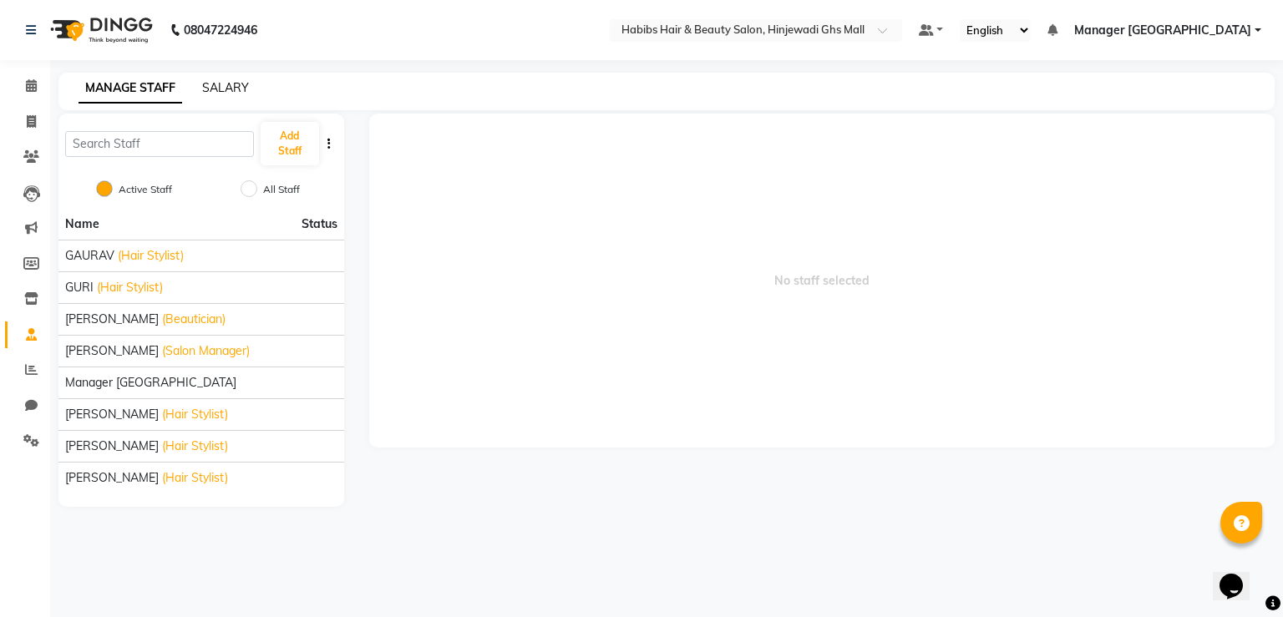
click at [218, 93] on link "SALARY" at bounding box center [225, 87] width 47 height 15
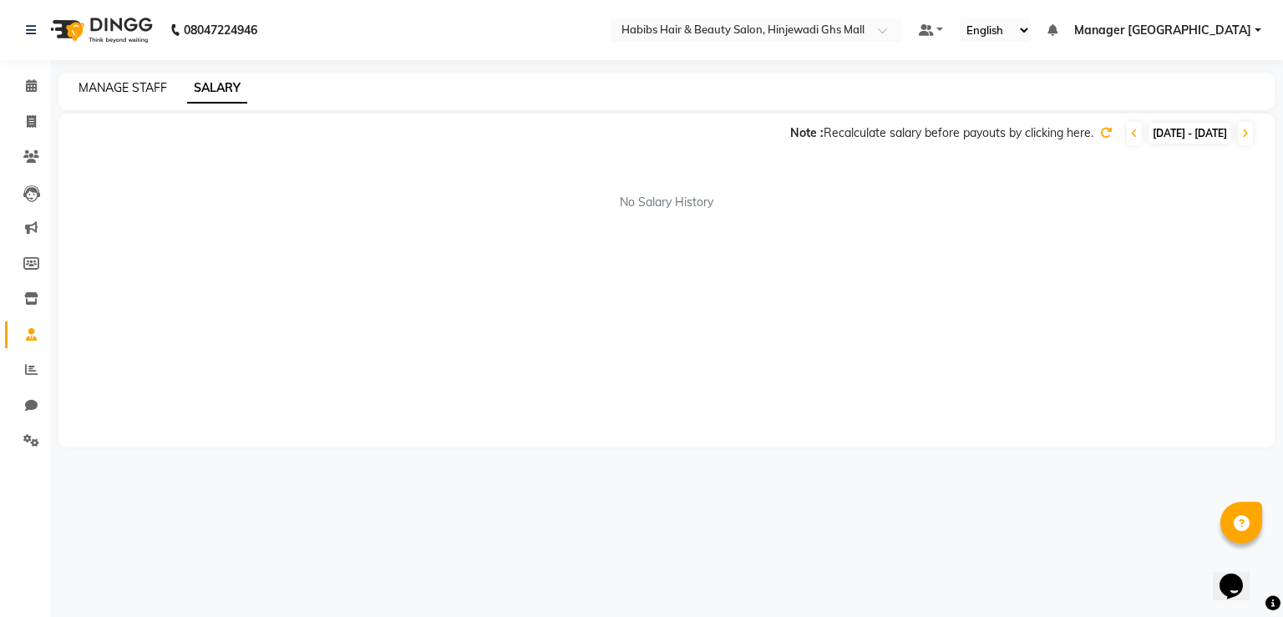
click at [140, 94] on link "MANAGE STAFF" at bounding box center [123, 87] width 89 height 15
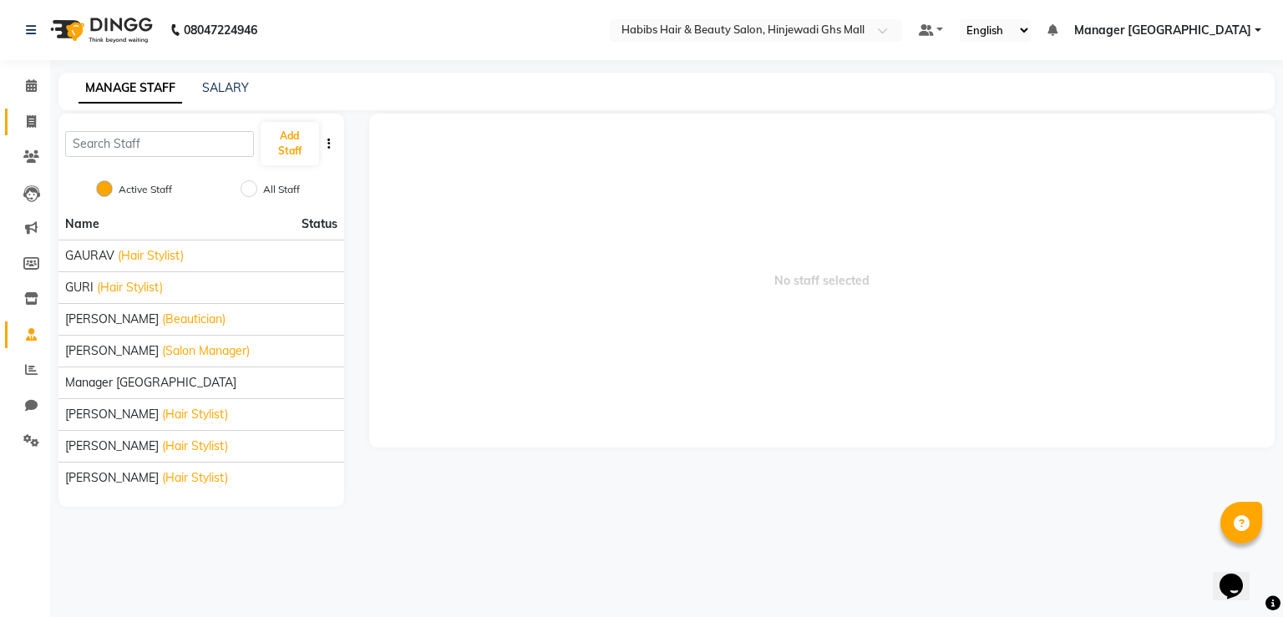
click at [13, 126] on link "Invoice" at bounding box center [25, 123] width 40 height 28
select select "service"
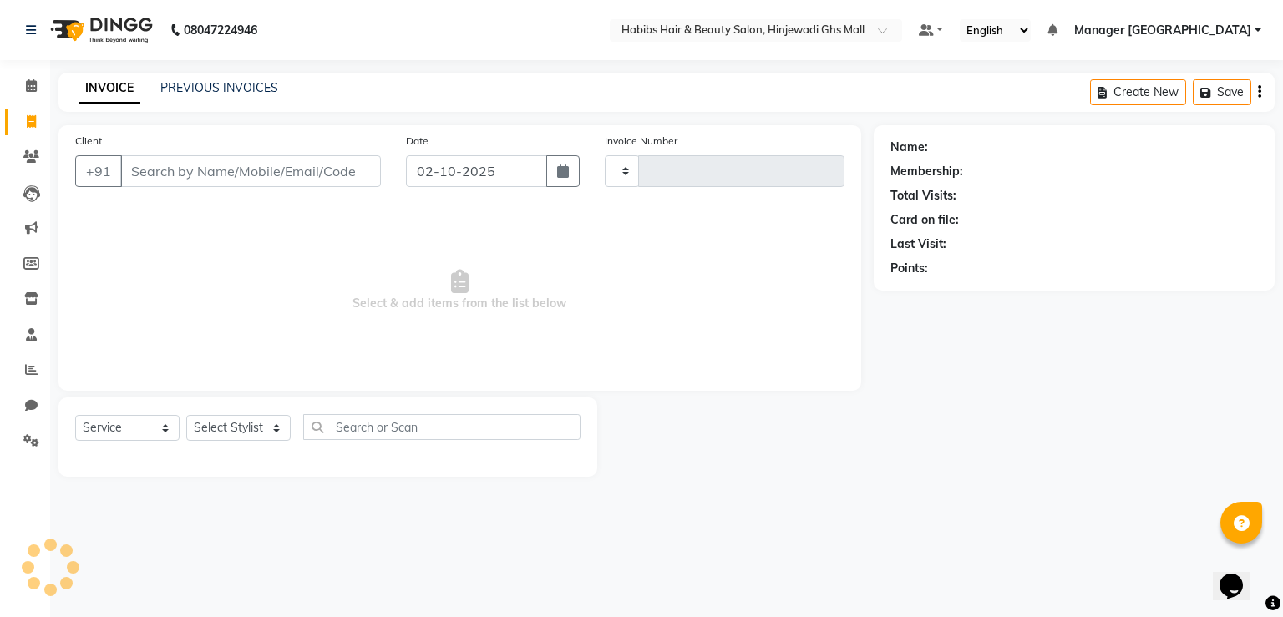
type input "1166"
select select "7463"
drag, startPoint x: 270, startPoint y: 180, endPoint x: 284, endPoint y: 189, distance: 16.5
click at [284, 189] on div "Client +91" at bounding box center [228, 166] width 331 height 69
